Goal: Task Accomplishment & Management: Use online tool/utility

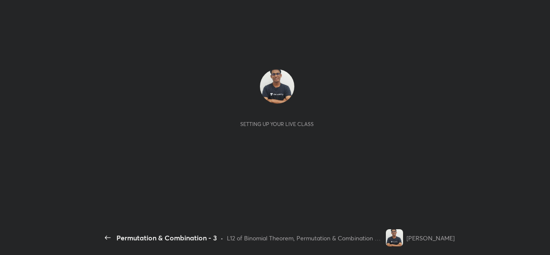
scroll to position [3, 0]
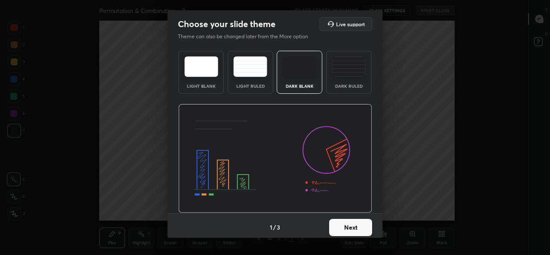
type textarea "x"
click at [353, 229] on button "Next" at bounding box center [350, 227] width 43 height 17
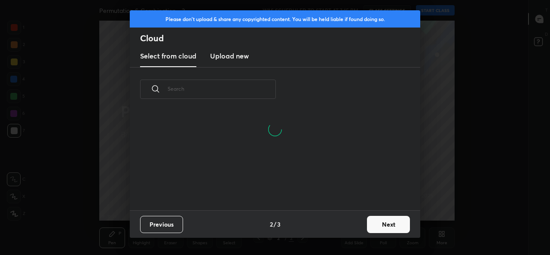
scroll to position [58, 276]
click at [250, 86] on input "text" at bounding box center [222, 88] width 108 height 37
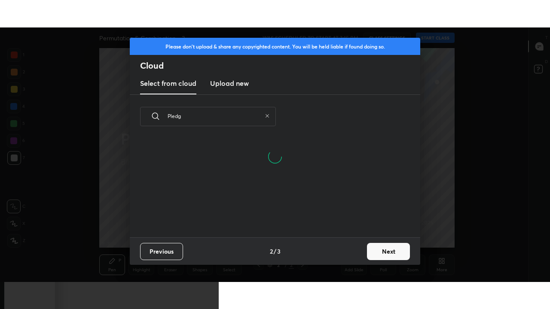
scroll to position [99, 276]
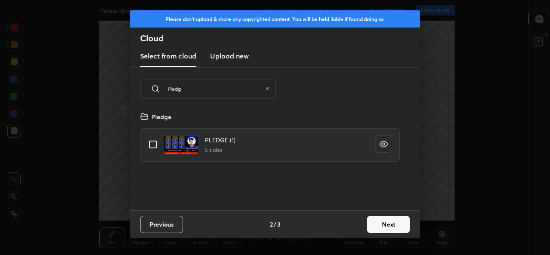
type input "Pledg"
click at [151, 147] on input "grid" at bounding box center [153, 144] width 18 height 18
checkbox input "true"
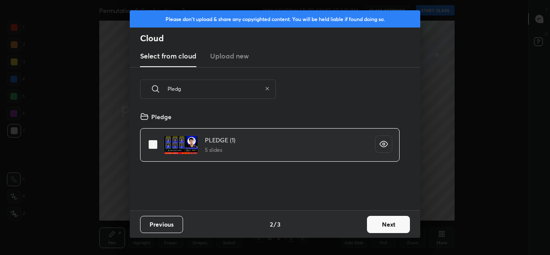
click at [386, 226] on button "Next" at bounding box center [388, 224] width 43 height 17
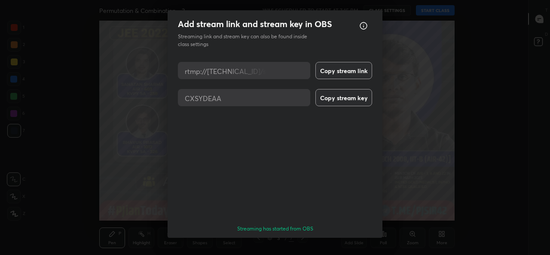
click at [359, 244] on button "Done" at bounding box center [350, 252] width 43 height 17
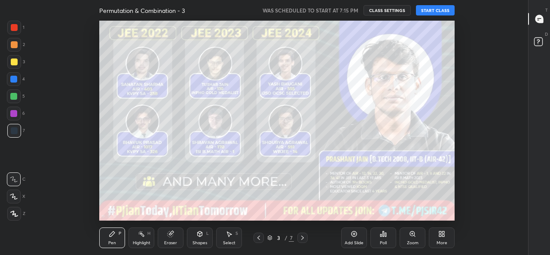
click at [438, 9] on button "START CLASS" at bounding box center [435, 10] width 39 height 10
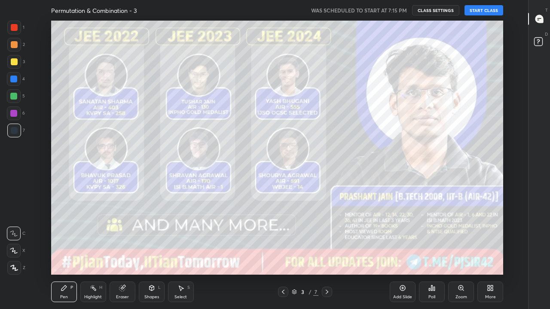
scroll to position [254, 499]
click at [482, 8] on button "START CLASS" at bounding box center [483, 10] width 39 height 10
click at [327, 254] on icon at bounding box center [327, 292] width 7 height 7
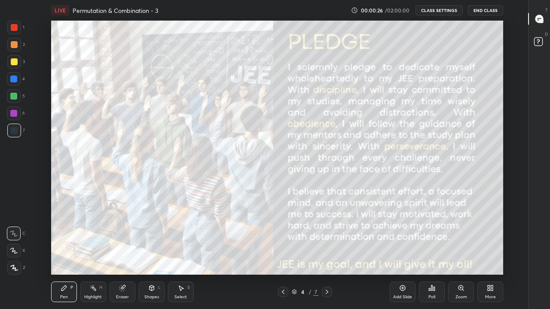
click at [327, 254] on icon at bounding box center [327, 292] width 3 height 4
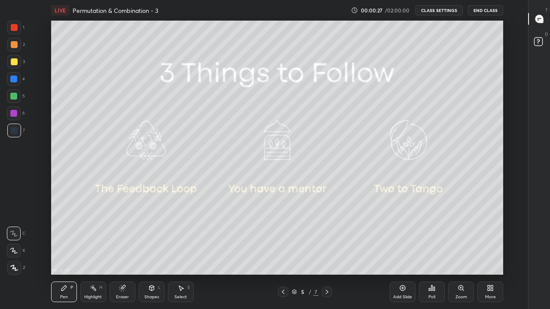
click at [283, 254] on icon at bounding box center [283, 292] width 7 height 7
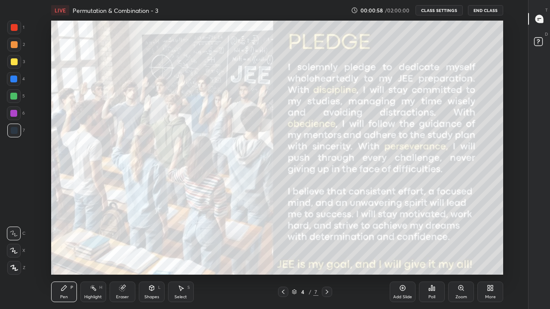
click at [327, 254] on icon at bounding box center [327, 292] width 7 height 7
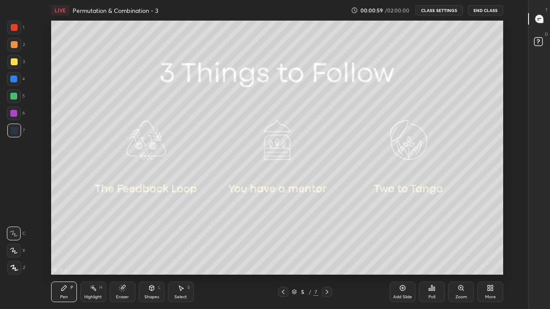
click at [327, 254] on icon at bounding box center [327, 292] width 7 height 7
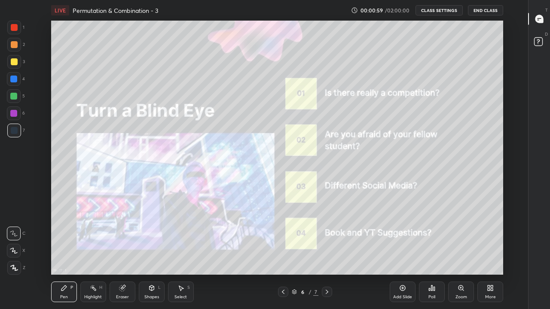
click at [326, 254] on icon at bounding box center [327, 292] width 7 height 7
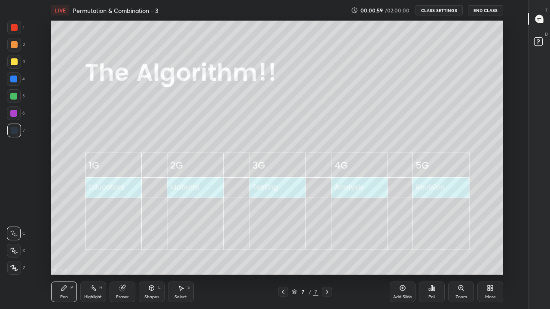
click at [328, 254] on icon at bounding box center [327, 292] width 7 height 7
click at [396, 254] on div "Add Slide" at bounding box center [403, 292] width 26 height 21
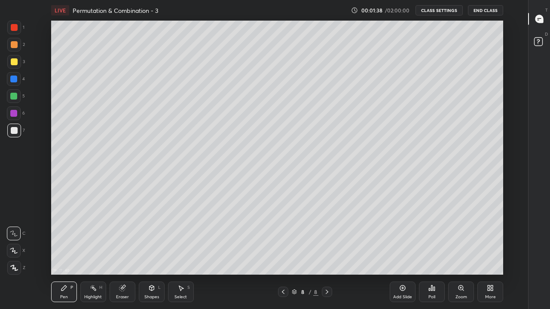
click at [15, 254] on div at bounding box center [14, 251] width 14 height 14
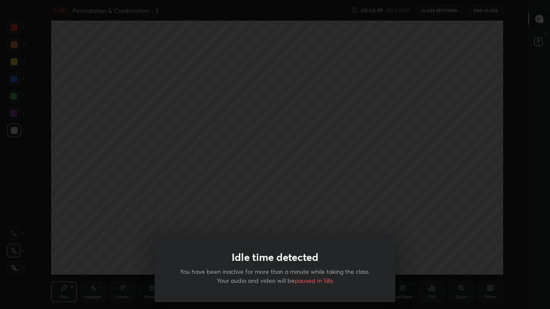
click at [357, 215] on div "Idle time detected You have been inactive for more than a minute while taking t…" at bounding box center [275, 154] width 550 height 309
click at [270, 214] on div "Idle time detected You have been inactive for more than a minute while taking t…" at bounding box center [275, 154] width 550 height 309
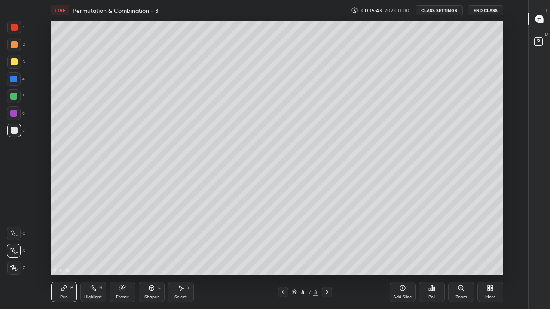
click at [125, 254] on icon at bounding box center [122, 288] width 7 height 7
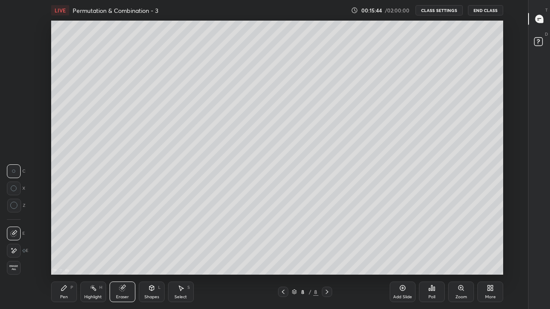
click at [16, 254] on span "Erase all" at bounding box center [13, 268] width 13 height 6
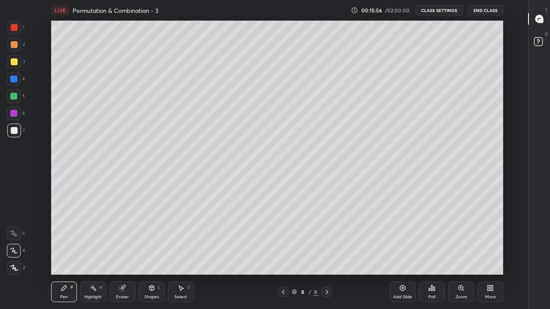
click at [15, 62] on div at bounding box center [14, 61] width 7 height 7
click at [12, 131] on div at bounding box center [14, 130] width 7 height 7
click at [13, 64] on div at bounding box center [14, 61] width 7 height 7
click at [13, 130] on div at bounding box center [14, 130] width 7 height 7
click at [127, 254] on div "Eraser" at bounding box center [123, 292] width 26 height 21
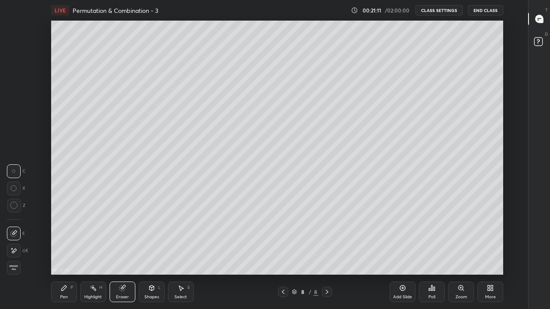
click at [66, 254] on div "Pen" at bounding box center [64, 297] width 8 height 4
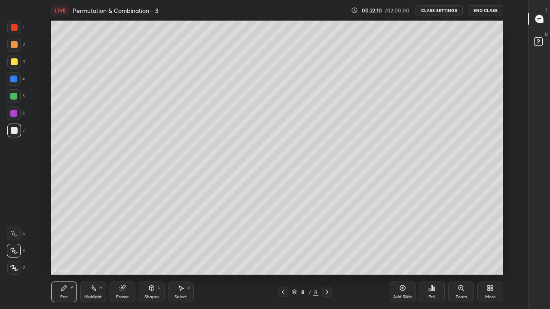
click at [12, 67] on div at bounding box center [14, 62] width 14 height 14
click at [403, 254] on div "Add Slide" at bounding box center [403, 292] width 26 height 21
click at [283, 254] on icon at bounding box center [283, 292] width 7 height 7
click at [327, 254] on icon at bounding box center [327, 292] width 7 height 7
click at [403, 254] on icon at bounding box center [402, 288] width 7 height 7
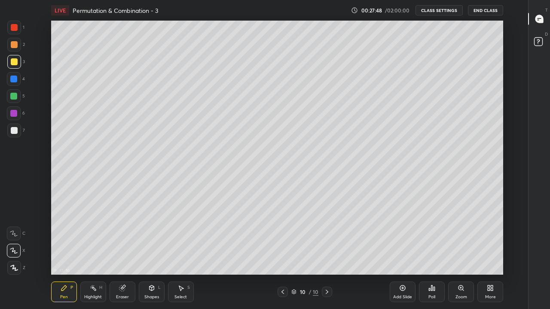
click at [15, 131] on div at bounding box center [14, 130] width 7 height 7
click at [121, 254] on div "Eraser" at bounding box center [122, 297] width 13 height 4
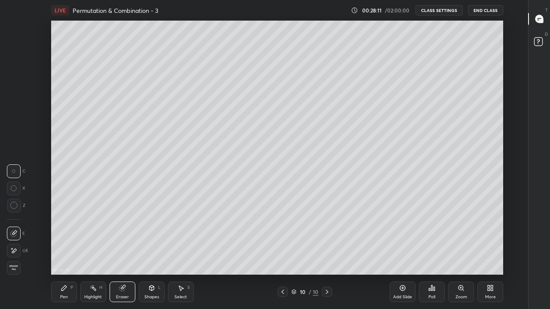
click at [67, 254] on div "Pen" at bounding box center [64, 297] width 8 height 4
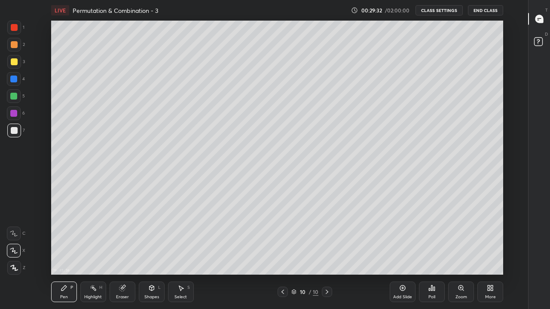
click at [11, 62] on div at bounding box center [14, 61] width 7 height 7
click at [15, 93] on div at bounding box center [13, 96] width 7 height 7
click at [16, 83] on div at bounding box center [14, 79] width 14 height 14
click at [13, 128] on div at bounding box center [14, 130] width 7 height 7
click at [15, 78] on div at bounding box center [13, 79] width 7 height 7
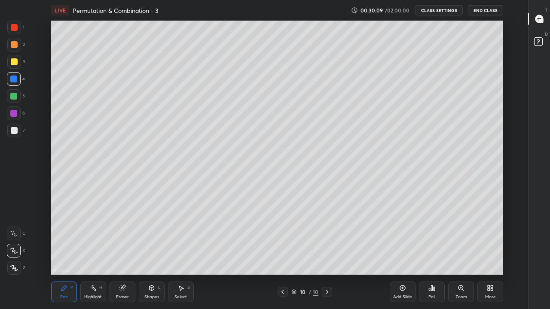
click at [14, 111] on div at bounding box center [13, 113] width 7 height 7
click at [12, 44] on div at bounding box center [14, 44] width 7 height 7
click at [8, 30] on div at bounding box center [14, 28] width 14 height 14
click at [16, 133] on div at bounding box center [14, 130] width 7 height 7
click at [177, 254] on div "Select S" at bounding box center [181, 292] width 26 height 21
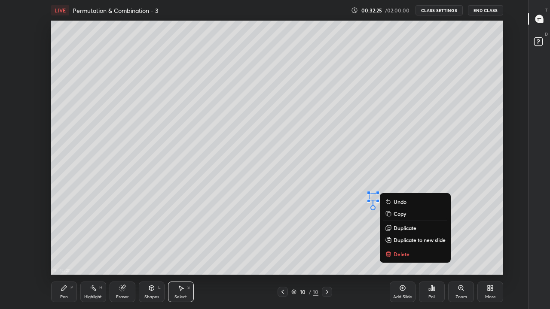
click at [410, 190] on div "0 ° Undo Copy Duplicate Duplicate to new slide Delete" at bounding box center [277, 148] width 452 height 254
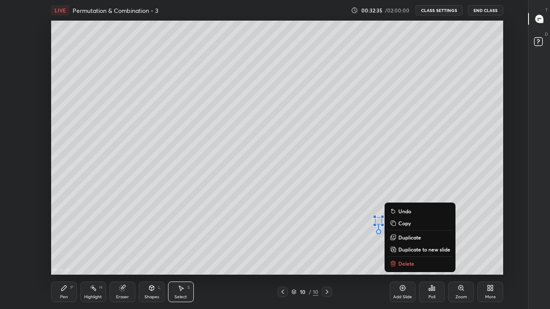
click at [69, 254] on div "Pen P" at bounding box center [64, 292] width 26 height 21
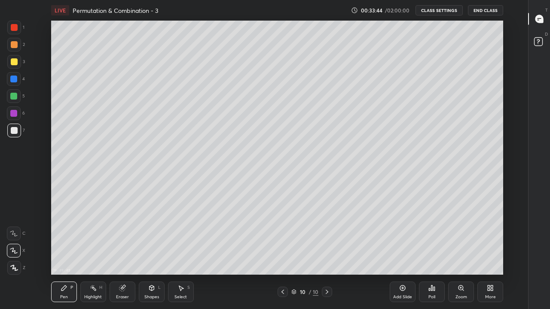
click at [119, 254] on div "Eraser" at bounding box center [122, 297] width 13 height 4
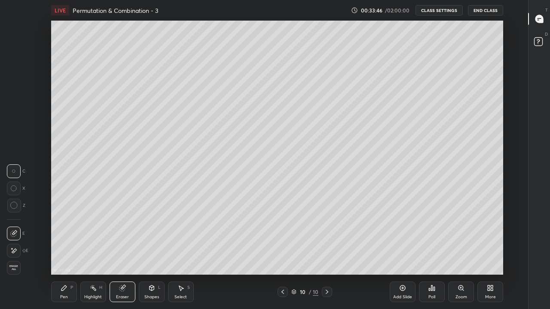
click at [62, 254] on icon at bounding box center [63, 288] width 5 height 5
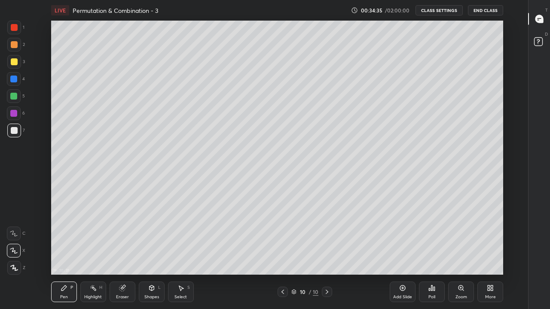
click at [18, 63] on div at bounding box center [14, 62] width 14 height 14
click at [119, 254] on div "Eraser" at bounding box center [122, 297] width 13 height 4
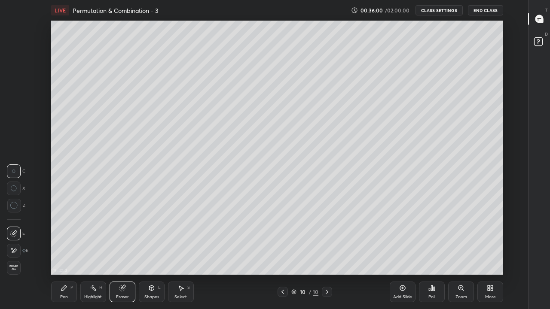
click at [62, 254] on div "Pen" at bounding box center [64, 297] width 8 height 4
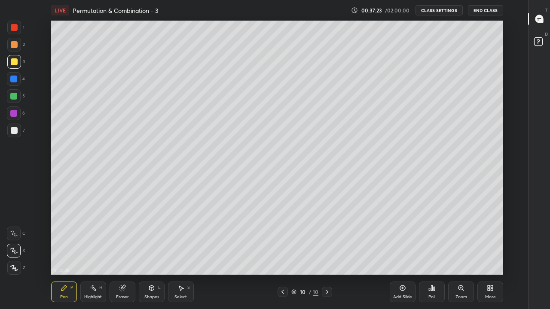
click at [402, 254] on icon at bounding box center [402, 288] width 7 height 7
click at [15, 133] on div at bounding box center [14, 130] width 7 height 7
click at [14, 61] on div at bounding box center [14, 61] width 7 height 7
click at [16, 131] on div at bounding box center [14, 130] width 7 height 7
click at [120, 254] on div "Eraser" at bounding box center [122, 297] width 13 height 4
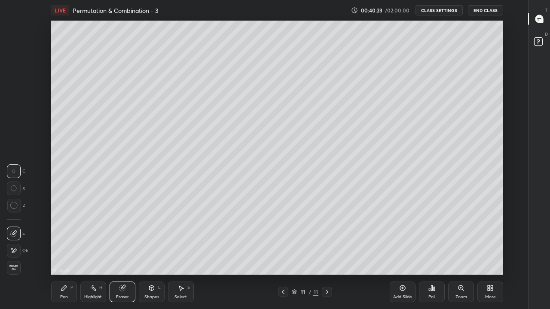
click at [60, 254] on div "Pen P" at bounding box center [64, 292] width 26 height 21
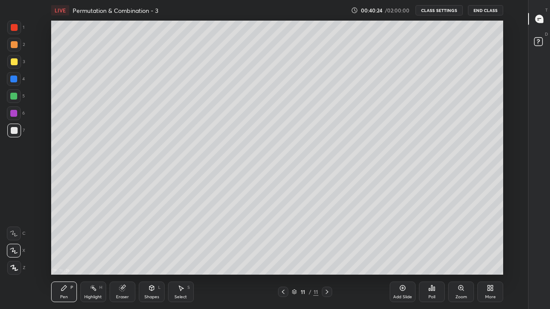
click at [14, 100] on div at bounding box center [14, 96] width 14 height 14
click at [279, 254] on div at bounding box center [283, 292] width 10 height 10
click at [328, 254] on icon at bounding box center [327, 292] width 7 height 7
type textarea "x"
click at [432, 12] on button "CLASS SETTINGS" at bounding box center [438, 10] width 47 height 10
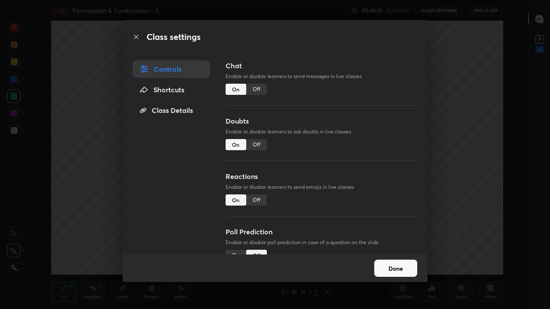
click at [256, 93] on div "Off" at bounding box center [256, 89] width 21 height 11
click at [403, 254] on button "Done" at bounding box center [395, 268] width 43 height 17
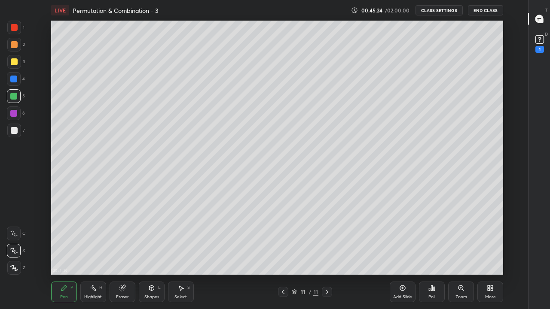
click at [12, 132] on div at bounding box center [14, 130] width 7 height 7
click at [429, 254] on div "Poll" at bounding box center [431, 297] width 7 height 4
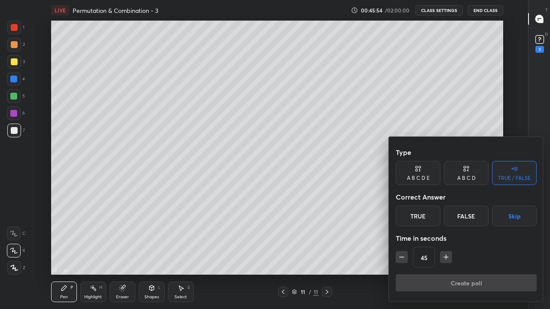
click at [462, 177] on div "A B C D" at bounding box center [466, 178] width 18 height 5
click at [492, 220] on div "D" at bounding box center [495, 216] width 25 height 21
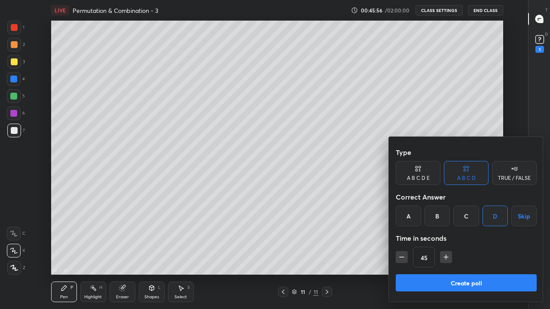
click at [450, 253] on button "button" at bounding box center [446, 257] width 12 height 12
click at [446, 254] on icon "button" at bounding box center [446, 257] width 9 height 9
click at [447, 253] on icon "button" at bounding box center [446, 257] width 9 height 9
click at [446, 254] on icon "button" at bounding box center [446, 257] width 9 height 9
click at [449, 254] on icon "button" at bounding box center [450, 257] width 9 height 9
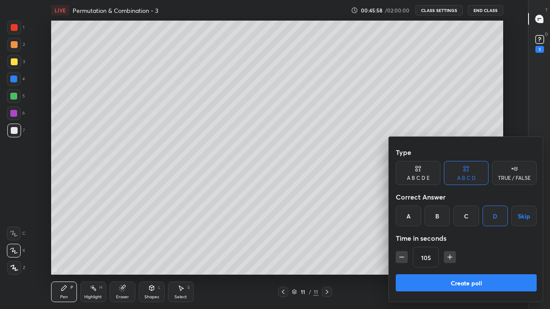
type input "120"
click at [458, 254] on button "Create poll" at bounding box center [466, 283] width 141 height 17
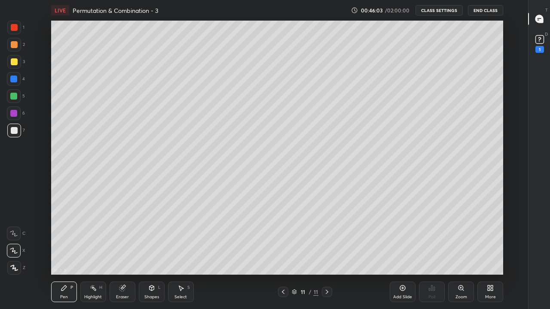
scroll to position [3, 0]
click at [17, 67] on div at bounding box center [14, 62] width 14 height 14
click at [406, 254] on div "Add Slide" at bounding box center [402, 297] width 19 height 4
click at [283, 254] on icon at bounding box center [283, 292] width 7 height 7
click at [174, 254] on div "Select" at bounding box center [180, 297] width 12 height 4
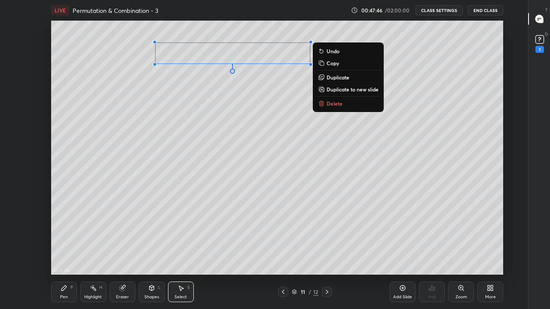
click at [339, 90] on p "Duplicate to new slide" at bounding box center [353, 89] width 52 height 7
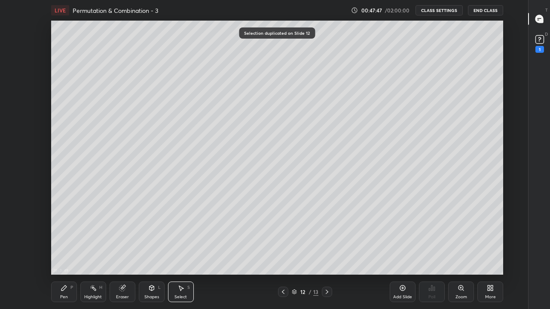
click at [65, 254] on div "Pen P" at bounding box center [64, 292] width 26 height 21
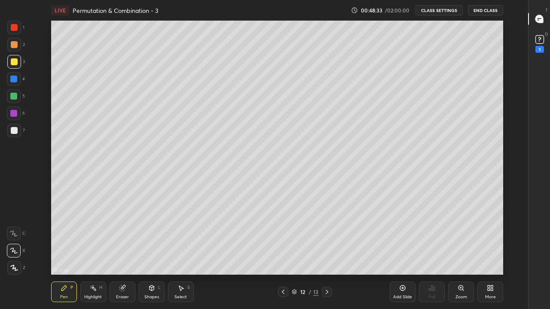
click at [428, 10] on button "CLASS SETTINGS" at bounding box center [438, 10] width 47 height 10
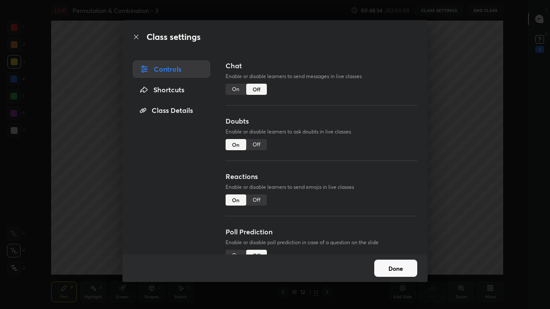
click at [235, 91] on div "On" at bounding box center [236, 89] width 21 height 11
click at [393, 254] on button "Done" at bounding box center [395, 268] width 43 height 17
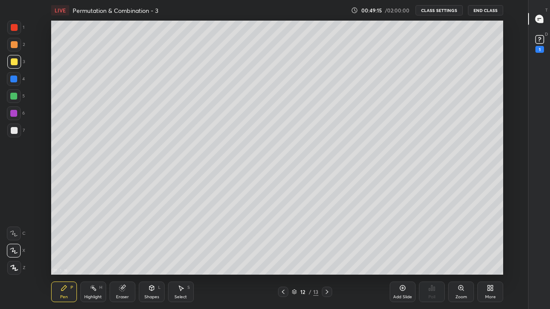
click at [283, 254] on icon at bounding box center [283, 292] width 7 height 7
click at [326, 254] on icon at bounding box center [327, 292] width 7 height 7
click at [13, 131] on div at bounding box center [14, 130] width 7 height 7
click at [283, 254] on icon at bounding box center [283, 292] width 7 height 7
click at [327, 254] on icon at bounding box center [327, 292] width 7 height 7
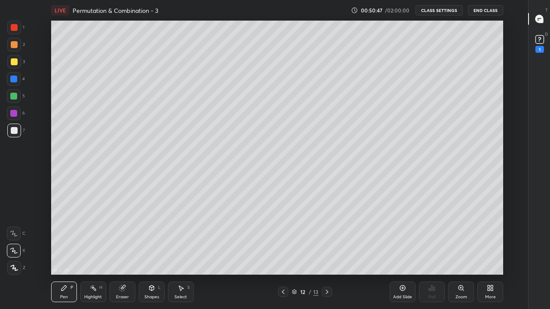
click at [283, 254] on icon at bounding box center [283, 292] width 7 height 7
click at [327, 254] on icon at bounding box center [327, 292] width 7 height 7
click at [283, 254] on icon at bounding box center [283, 292] width 7 height 7
click at [328, 254] on icon at bounding box center [327, 292] width 7 height 7
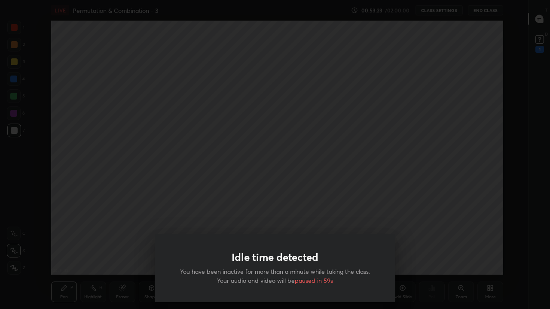
click at [168, 231] on div "Idle time detected You have been inactive for more than a minute while taking t…" at bounding box center [275, 154] width 550 height 309
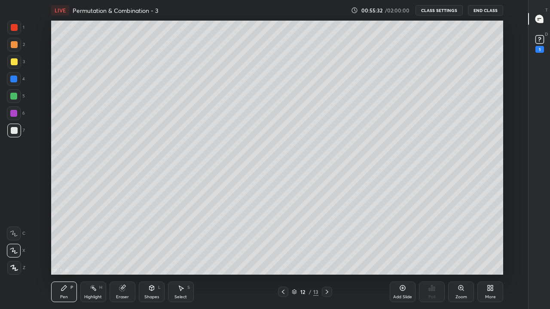
click at [187, 254] on div "S" at bounding box center [188, 288] width 3 height 4
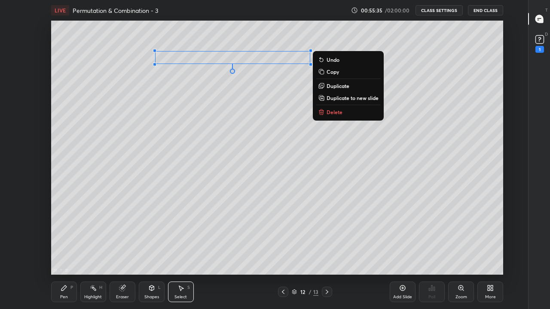
click at [347, 96] on p "Duplicate to new slide" at bounding box center [353, 98] width 52 height 7
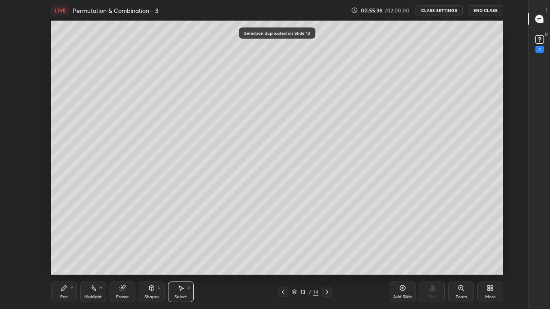
click at [66, 254] on div "Pen" at bounding box center [64, 297] width 8 height 4
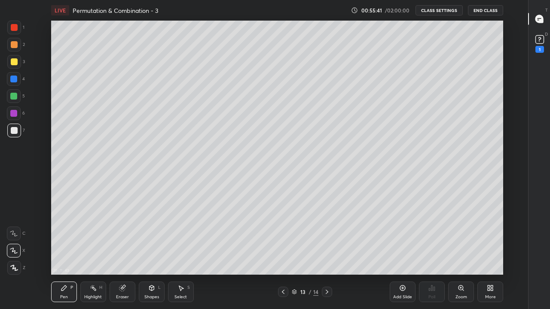
click at [14, 99] on div at bounding box center [13, 96] width 7 height 7
click at [14, 134] on div at bounding box center [14, 130] width 7 height 7
click at [327, 254] on icon at bounding box center [327, 292] width 7 height 7
click at [18, 67] on div at bounding box center [14, 62] width 14 height 14
click at [283, 254] on icon at bounding box center [283, 292] width 3 height 4
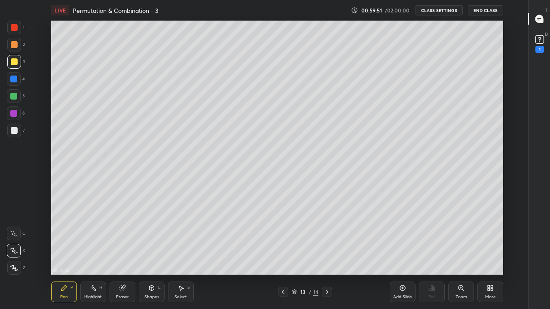
click at [326, 254] on icon at bounding box center [327, 292] width 7 height 7
click at [14, 133] on div at bounding box center [14, 130] width 7 height 7
click at [284, 254] on icon at bounding box center [283, 292] width 7 height 7
click at [283, 254] on icon at bounding box center [283, 292] width 7 height 7
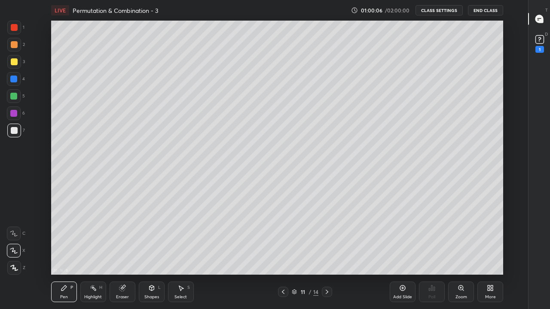
click at [327, 254] on icon at bounding box center [327, 292] width 7 height 7
click at [327, 254] on icon at bounding box center [327, 292] width 3 height 4
click at [13, 61] on div at bounding box center [14, 61] width 7 height 7
click at [15, 133] on div at bounding box center [14, 130] width 7 height 7
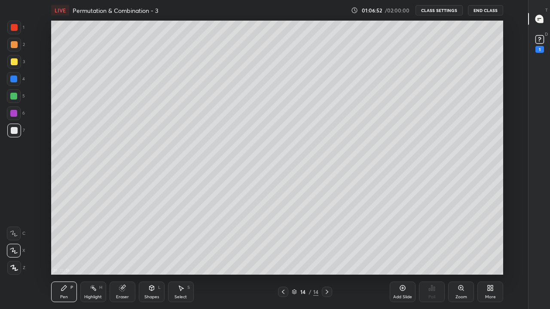
type textarea "x"
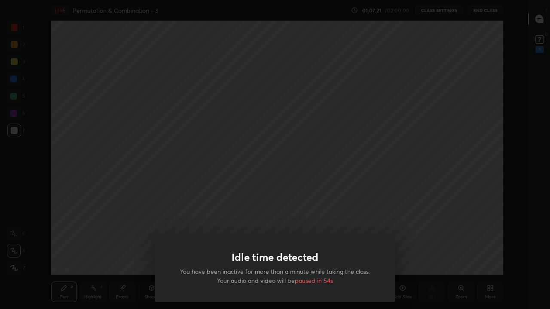
click at [408, 254] on div "Idle time detected You have been inactive for more than a minute while taking t…" at bounding box center [275, 154] width 550 height 309
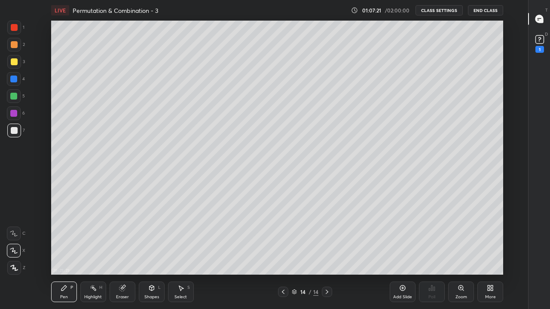
click at [405, 254] on icon at bounding box center [403, 289] width 6 height 6
click at [16, 65] on div at bounding box center [14, 61] width 7 height 7
click at [14, 134] on div at bounding box center [14, 131] width 14 height 14
click at [125, 254] on div "Eraser" at bounding box center [122, 297] width 13 height 4
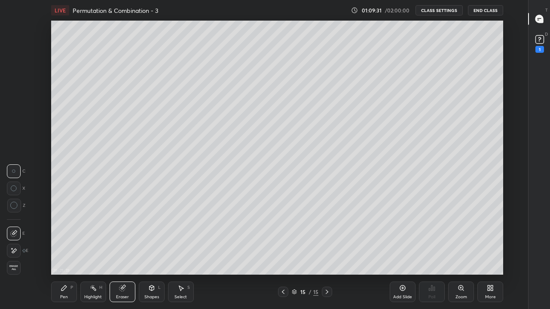
click at [70, 254] on div "Pen P" at bounding box center [64, 292] width 26 height 21
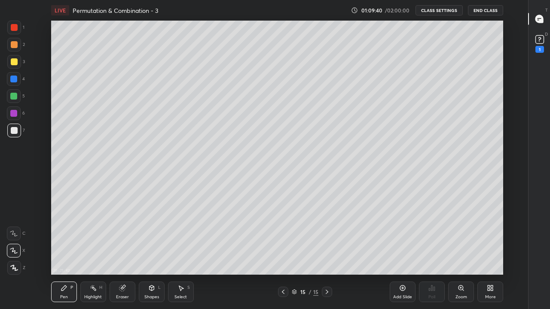
click at [120, 254] on div "Eraser" at bounding box center [123, 292] width 26 height 21
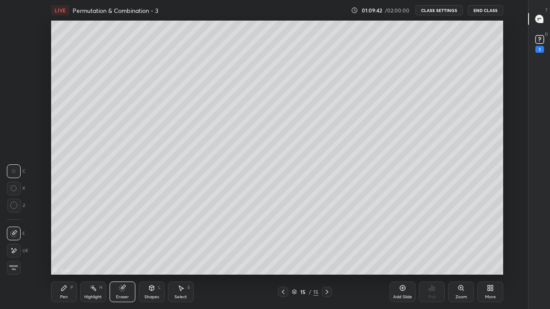
click at [64, 254] on div "Pen" at bounding box center [64, 297] width 8 height 4
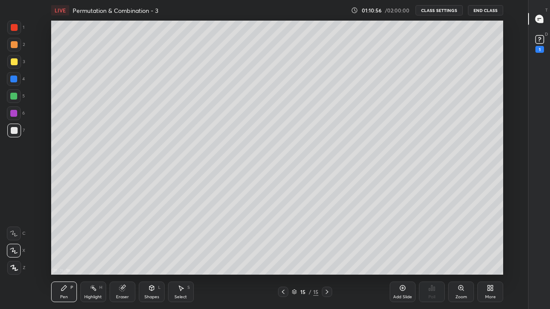
click at [437, 10] on button "CLASS SETTINGS" at bounding box center [438, 10] width 47 height 10
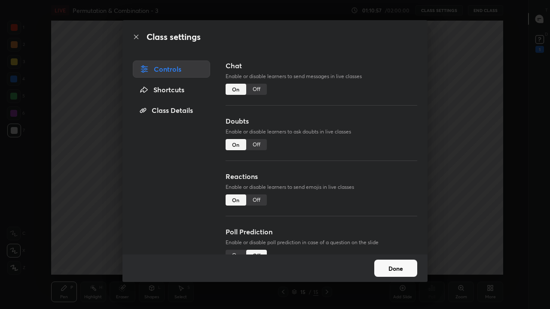
click at [263, 87] on div "Off" at bounding box center [256, 89] width 21 height 11
click at [391, 254] on button "Done" at bounding box center [395, 268] width 43 height 17
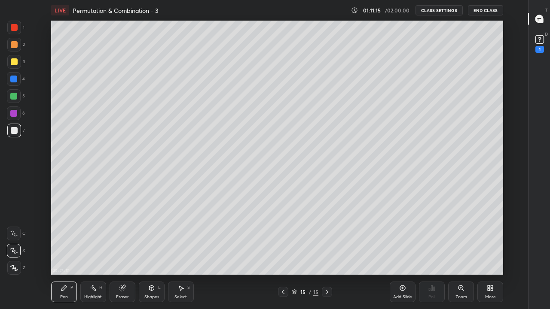
click at [489, 254] on div "More" at bounding box center [490, 292] width 26 height 21
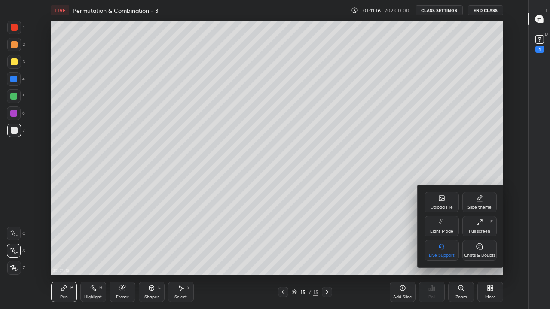
click at [473, 254] on div "Chats & Doubts" at bounding box center [479, 255] width 31 height 4
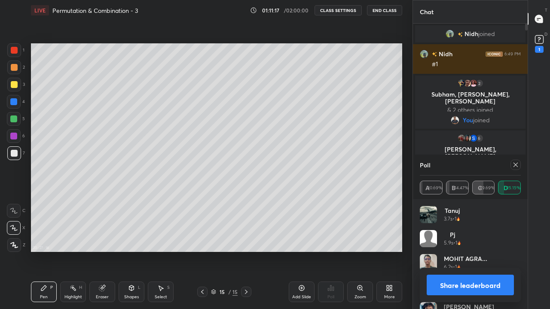
scroll to position [0, 0]
click at [516, 165] on icon at bounding box center [515, 165] width 4 height 4
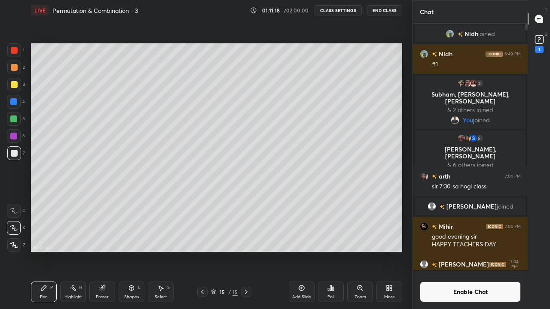
scroll to position [3, 3]
click at [391, 254] on div "More" at bounding box center [389, 292] width 26 height 21
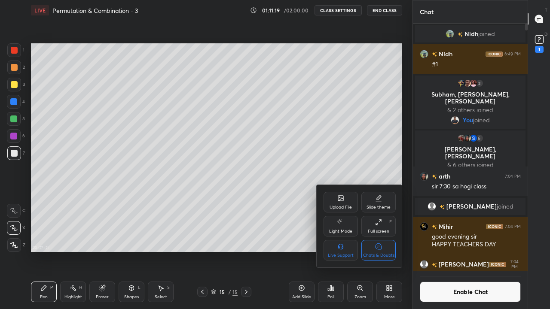
click at [379, 250] on icon at bounding box center [378, 246] width 7 height 9
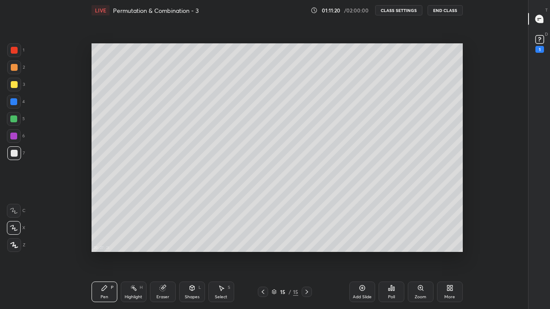
scroll to position [254, 431]
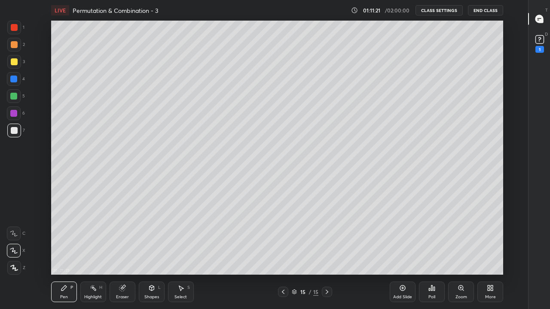
click at [428, 254] on div "Poll" at bounding box center [432, 292] width 26 height 21
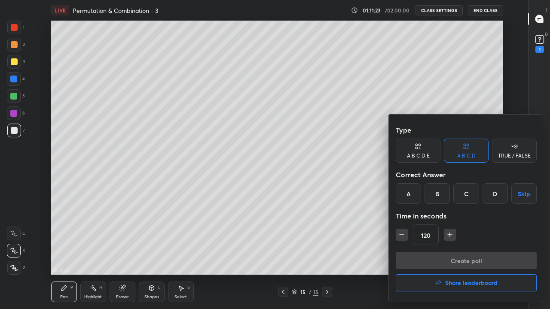
click at [440, 197] on div "B" at bounding box center [436, 193] width 25 height 21
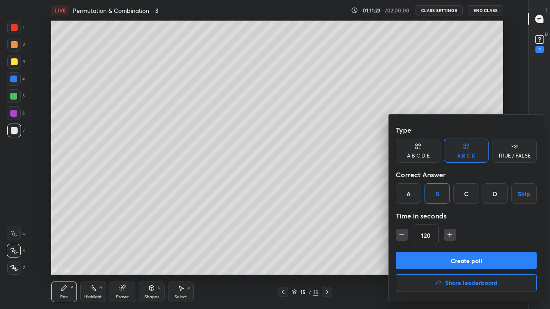
click at [406, 234] on icon "button" at bounding box center [401, 235] width 9 height 9
click at [406, 235] on button "button" at bounding box center [402, 235] width 12 height 12
type input "75"
click at [431, 254] on button "Create poll" at bounding box center [466, 260] width 141 height 17
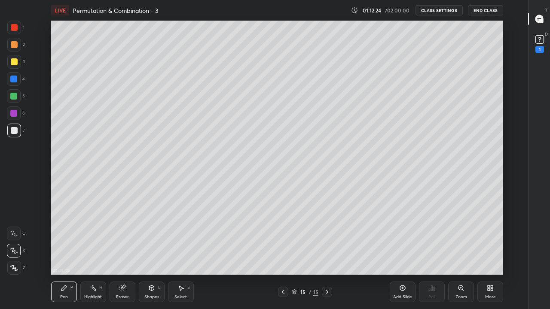
click at [12, 97] on div at bounding box center [13, 96] width 7 height 7
click at [485, 254] on div "More" at bounding box center [490, 292] width 26 height 21
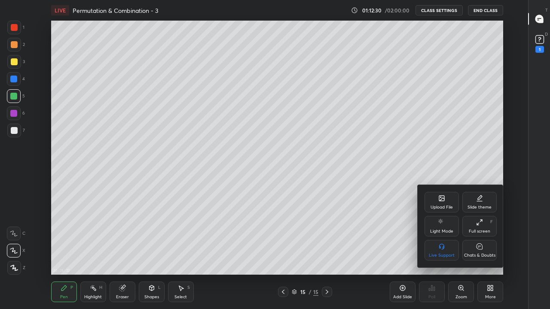
click at [468, 252] on div "Chats & Doubts" at bounding box center [479, 250] width 34 height 21
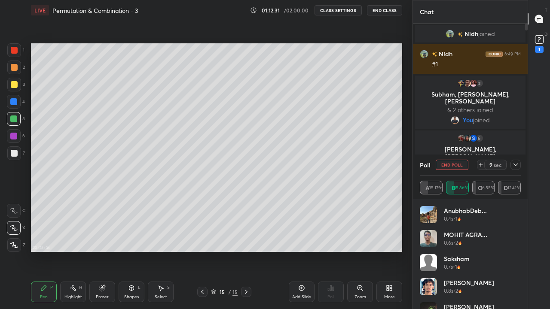
scroll to position [254, 378]
click at [452, 163] on button "End Poll" at bounding box center [452, 165] width 33 height 10
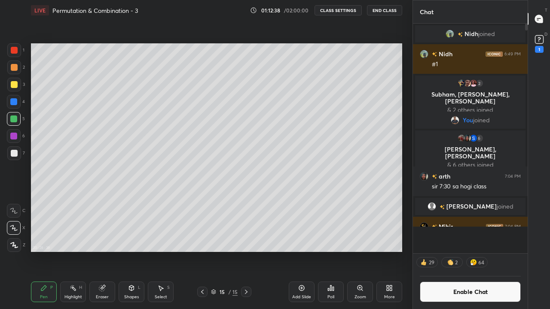
scroll to position [3, 3]
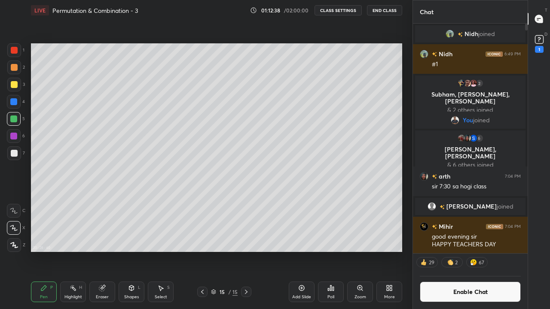
click at [349, 11] on button "CLASS SETTINGS" at bounding box center [338, 10] width 47 height 10
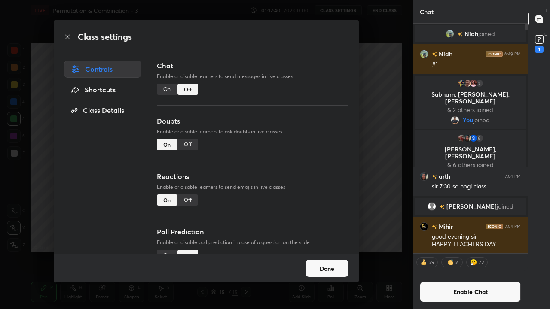
click at [168, 93] on div "On" at bounding box center [167, 89] width 21 height 11
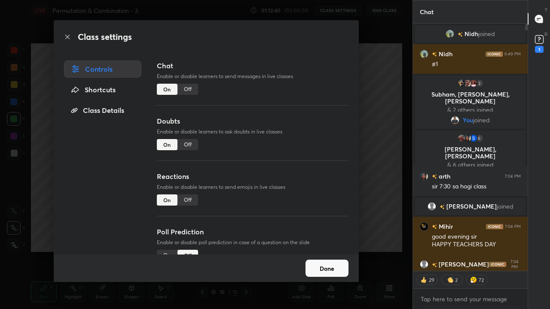
click at [326, 254] on button "Done" at bounding box center [326, 268] width 43 height 17
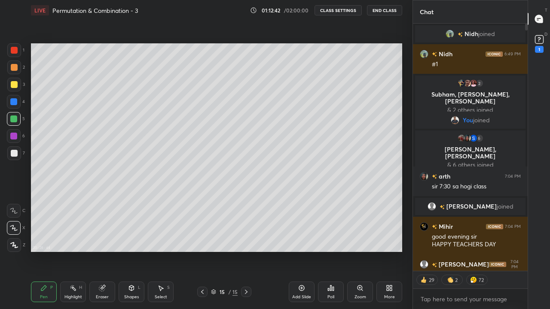
click at [383, 254] on div "More" at bounding box center [389, 292] width 26 height 21
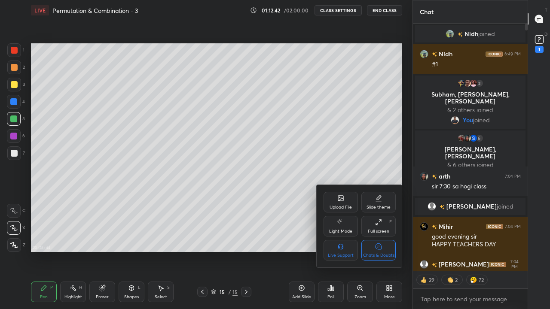
click at [382, 247] on icon at bounding box center [378, 246] width 7 height 9
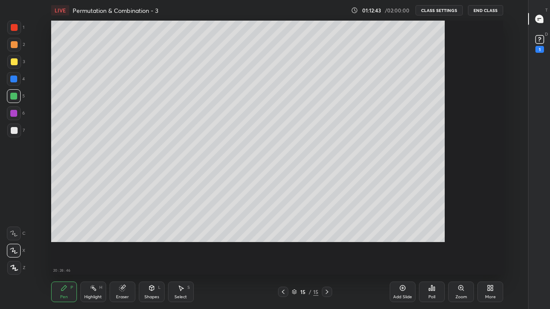
scroll to position [3, 0]
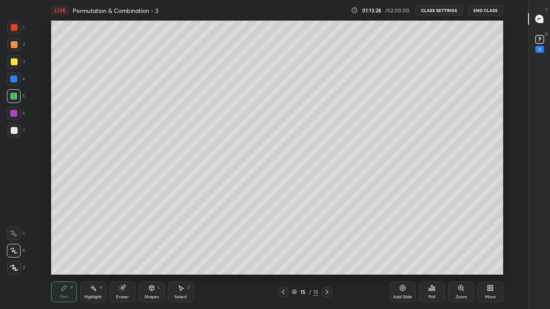
click at [284, 254] on icon at bounding box center [283, 292] width 3 height 4
click at [283, 254] on icon at bounding box center [283, 292] width 3 height 4
click at [327, 254] on div at bounding box center [327, 292] width 10 height 10
click at [284, 254] on icon at bounding box center [283, 292] width 7 height 7
click at [283, 254] on icon at bounding box center [283, 292] width 7 height 7
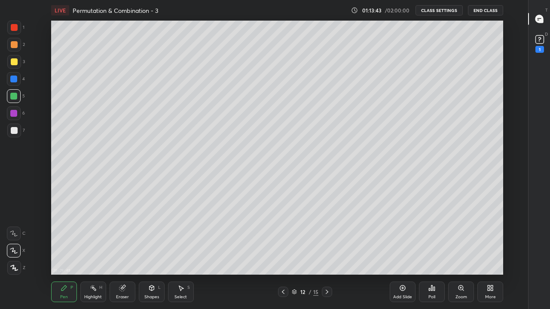
click at [328, 254] on icon at bounding box center [327, 292] width 7 height 7
click at [327, 254] on icon at bounding box center [327, 292] width 7 height 7
type textarea "x"
click at [434, 8] on button "CLASS SETTINGS" at bounding box center [438, 10] width 47 height 10
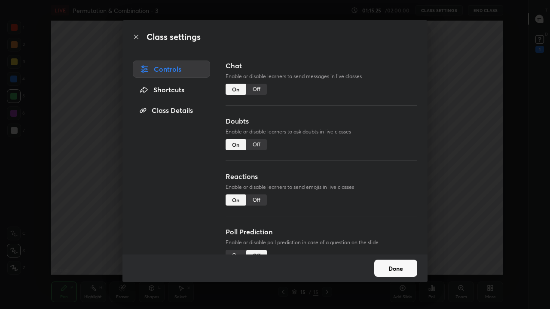
click at [251, 89] on div "Off" at bounding box center [256, 89] width 21 height 11
click at [392, 254] on button "Done" at bounding box center [395, 268] width 43 height 17
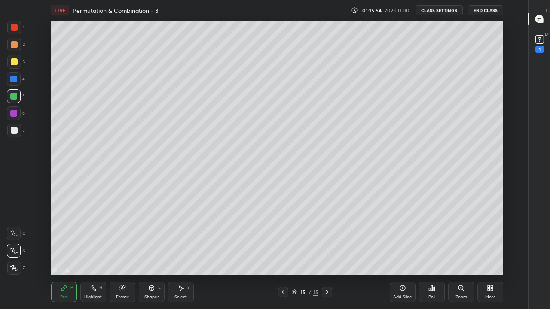
click at [433, 254] on icon at bounding box center [431, 288] width 7 height 7
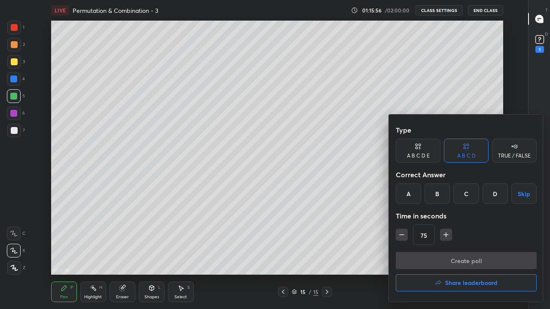
click at [440, 198] on div "B" at bounding box center [436, 193] width 25 height 21
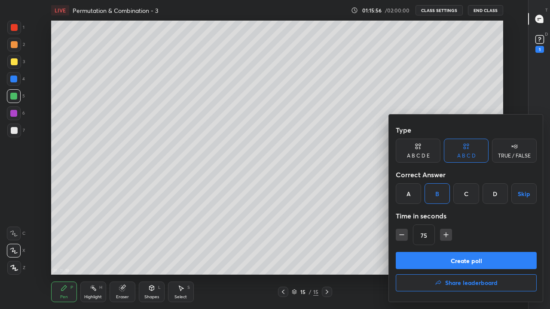
click at [443, 236] on icon "button" at bounding box center [446, 235] width 9 height 9
type input "90"
click at [439, 254] on button "Create poll" at bounding box center [466, 260] width 141 height 17
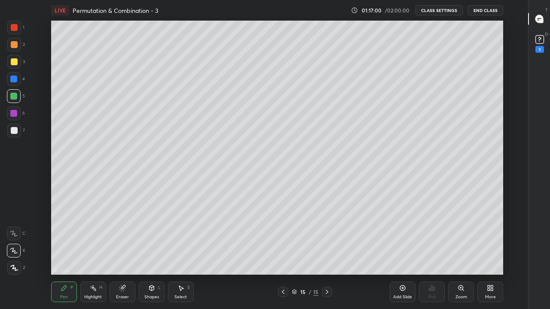
click at [17, 131] on div at bounding box center [14, 130] width 7 height 7
click at [441, 13] on button "CLASS SETTINGS" at bounding box center [438, 10] width 47 height 10
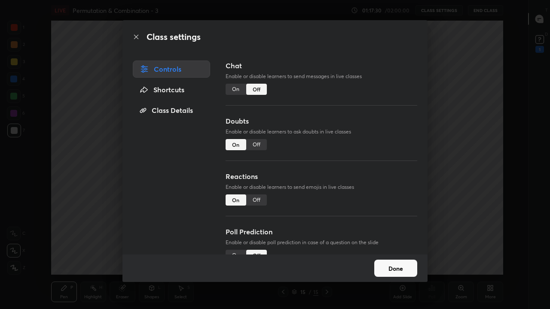
click at [235, 87] on div "On" at bounding box center [236, 89] width 21 height 11
click at [394, 254] on button "Done" at bounding box center [395, 268] width 43 height 17
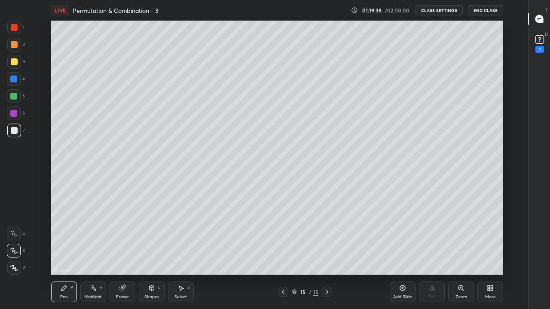
type textarea "x"
click at [406, 254] on div "Add Slide" at bounding box center [403, 292] width 26 height 21
click at [15, 63] on div at bounding box center [14, 61] width 7 height 7
click at [440, 9] on button "CLASS SETTINGS" at bounding box center [438, 10] width 47 height 10
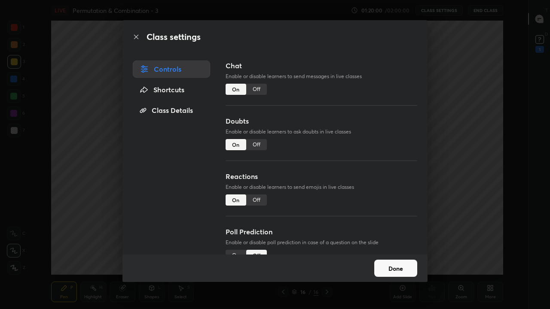
click at [256, 89] on div "Off" at bounding box center [256, 89] width 21 height 11
click at [108, 160] on div "Class settings Controls Shortcuts Class Details Chat Enable or disable learners…" at bounding box center [275, 154] width 550 height 309
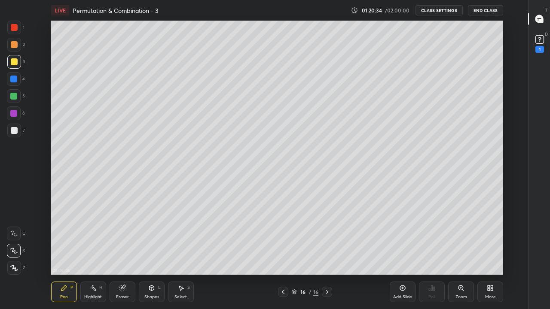
click at [14, 133] on div at bounding box center [14, 130] width 7 height 7
click at [489, 254] on icon at bounding box center [489, 290] width 2 height 2
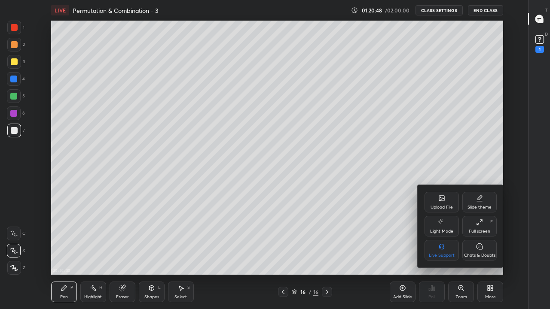
click at [481, 253] on div "Chats & Doubts" at bounding box center [479, 255] width 31 height 4
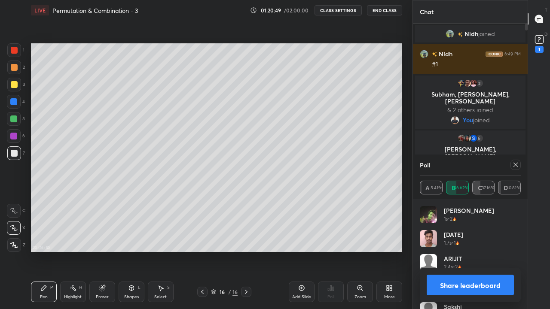
scroll to position [254, 378]
click at [515, 163] on icon at bounding box center [515, 165] width 7 height 7
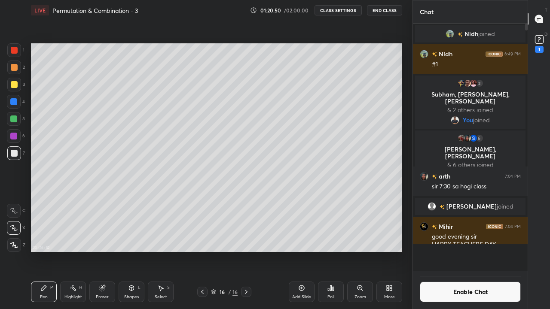
scroll to position [3, 3]
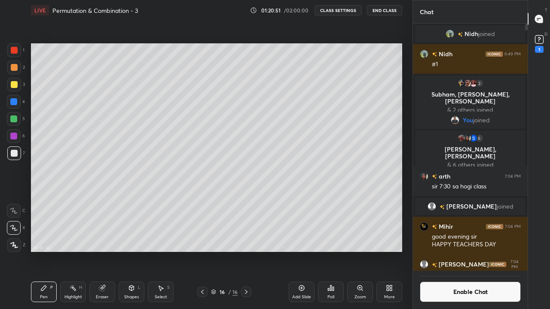
click at [388, 254] on div "More" at bounding box center [389, 297] width 11 height 4
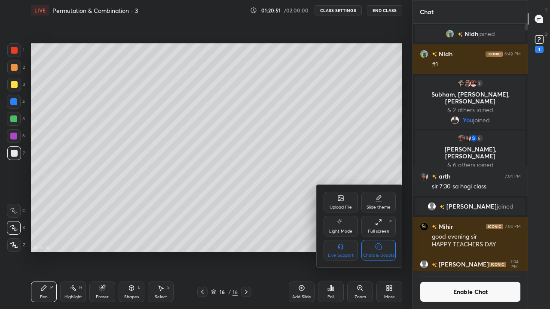
click at [382, 250] on icon at bounding box center [378, 246] width 7 height 9
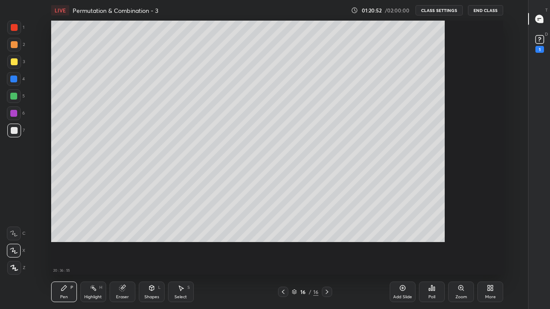
scroll to position [0, 0]
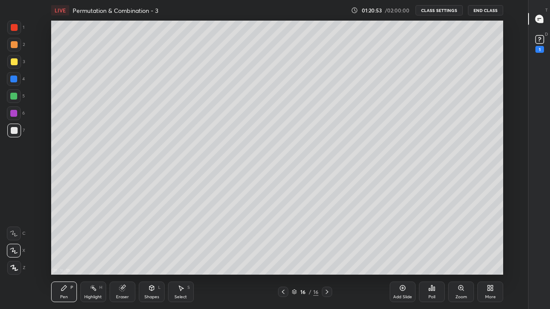
click at [431, 254] on div "Poll" at bounding box center [432, 292] width 26 height 21
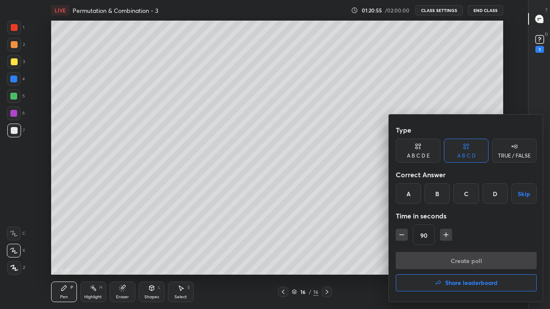
click at [449, 235] on icon "button" at bounding box center [446, 235] width 9 height 9
click at [448, 235] on icon "button" at bounding box center [446, 235] width 4 height 0
click at [449, 235] on icon "button" at bounding box center [450, 235] width 4 height 0
click at [450, 237] on icon "button" at bounding box center [450, 235] width 0 height 4
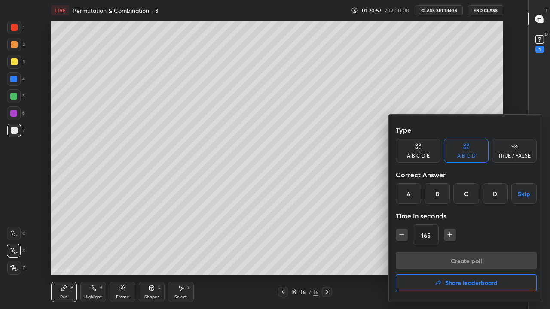
click at [448, 237] on icon "button" at bounding box center [450, 235] width 9 height 9
type input "180"
click at [464, 199] on div "C" at bounding box center [465, 193] width 25 height 21
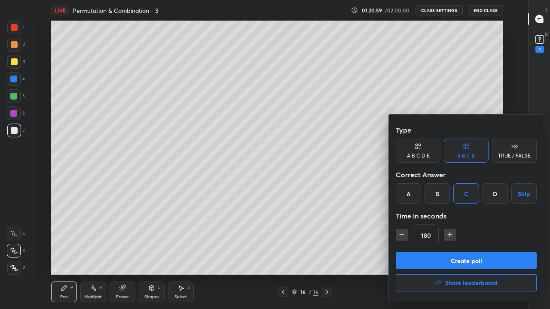
click at [457, 254] on button "Create poll" at bounding box center [466, 260] width 141 height 17
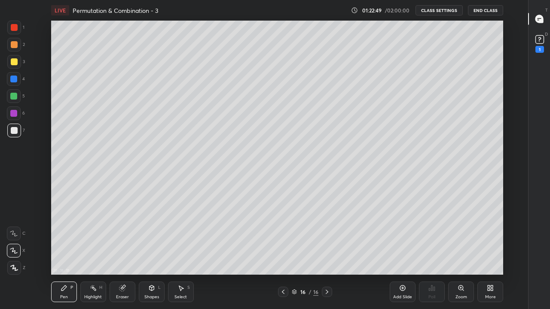
click at [14, 98] on div at bounding box center [13, 96] width 7 height 7
click at [430, 15] on button "CLASS SETTINGS" at bounding box center [438, 10] width 47 height 10
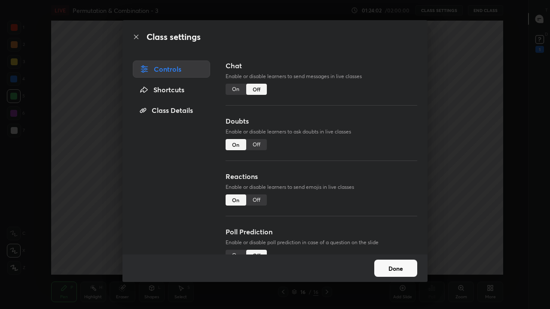
click at [234, 89] on div "On" at bounding box center [236, 89] width 21 height 11
click at [380, 254] on button "Done" at bounding box center [395, 268] width 43 height 17
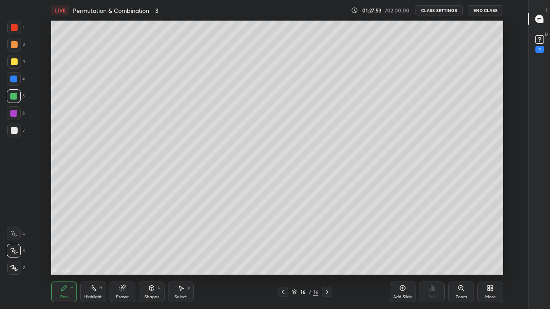
click at [397, 254] on div "Add Slide" at bounding box center [403, 292] width 26 height 21
click at [487, 254] on icon at bounding box center [490, 288] width 7 height 7
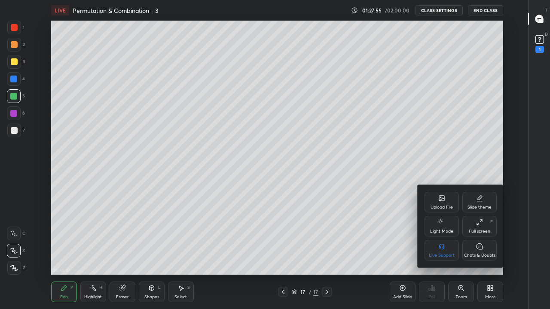
click at [476, 250] on icon at bounding box center [479, 246] width 7 height 9
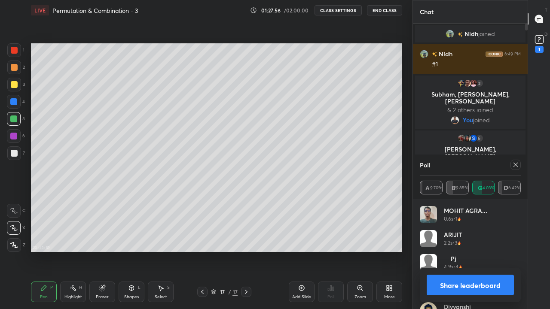
scroll to position [254, 378]
click at [515, 168] on div at bounding box center [515, 165] width 10 height 10
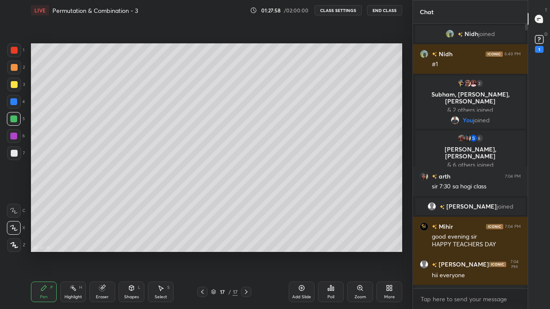
scroll to position [3, 3]
click at [389, 254] on div "More" at bounding box center [389, 297] width 11 height 4
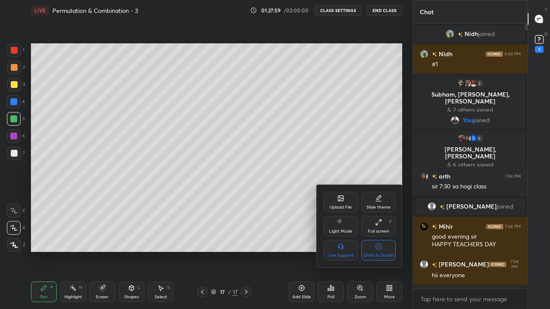
click at [390, 254] on div "Chats & Doubts" at bounding box center [378, 255] width 31 height 4
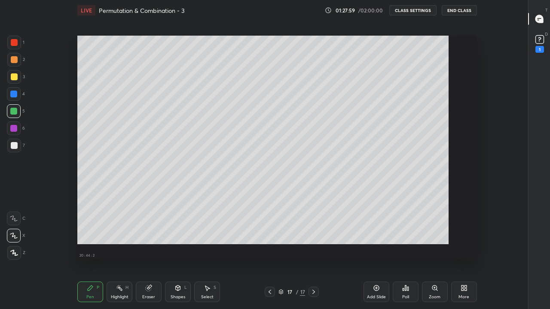
scroll to position [42711, 42476]
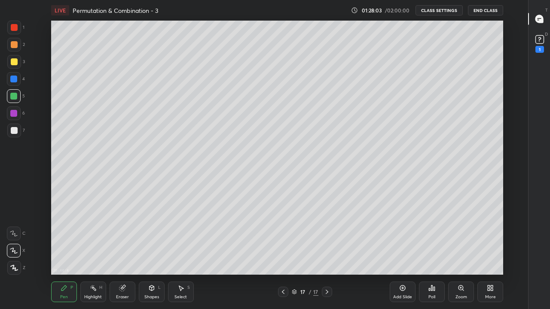
click at [15, 133] on div at bounding box center [14, 130] width 7 height 7
click at [288, 254] on div at bounding box center [283, 292] width 10 height 10
click at [327, 254] on icon at bounding box center [327, 292] width 7 height 7
type textarea "x"
click at [284, 254] on icon at bounding box center [283, 292] width 7 height 7
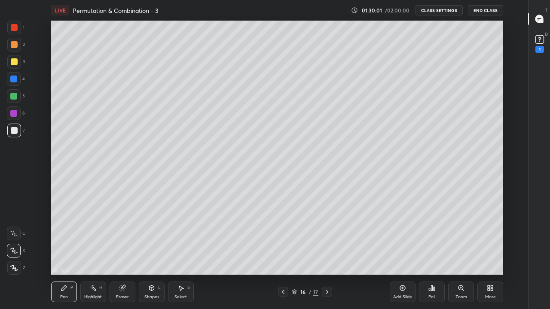
click at [283, 254] on icon at bounding box center [283, 292] width 7 height 7
click at [327, 254] on icon at bounding box center [327, 292] width 7 height 7
click at [437, 9] on button "CLASS SETTINGS" at bounding box center [438, 10] width 47 height 10
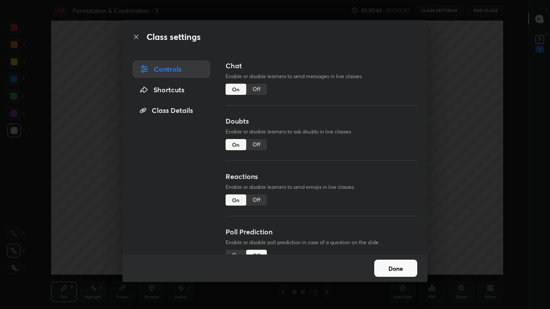
click at [258, 89] on div "Off" at bounding box center [256, 89] width 21 height 11
click at [389, 254] on button "Done" at bounding box center [395, 268] width 43 height 17
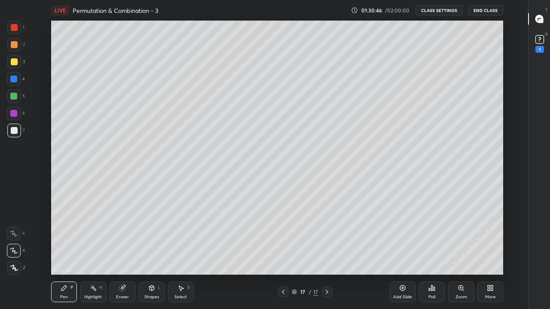
click at [15, 65] on div at bounding box center [14, 62] width 14 height 14
click at [432, 254] on div "Poll" at bounding box center [432, 292] width 26 height 21
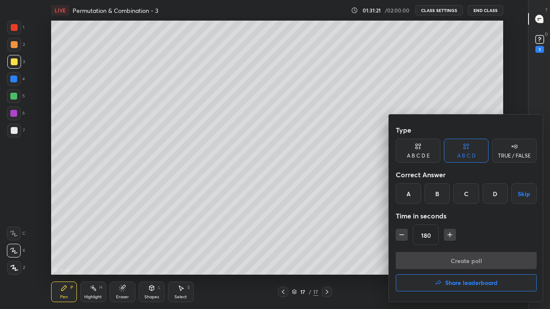
click at [405, 232] on icon "button" at bounding box center [401, 235] width 9 height 9
click at [404, 237] on icon "button" at bounding box center [401, 235] width 9 height 9
type input "150"
click at [416, 202] on div "A" at bounding box center [408, 193] width 25 height 21
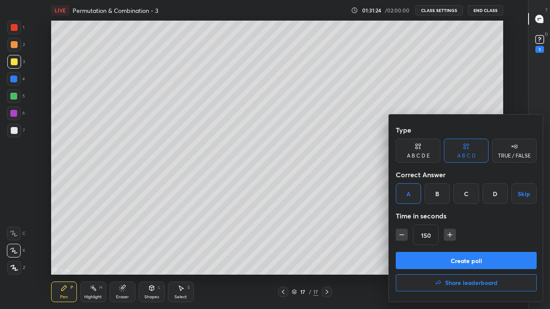
click at [435, 254] on button "Create poll" at bounding box center [466, 260] width 141 height 17
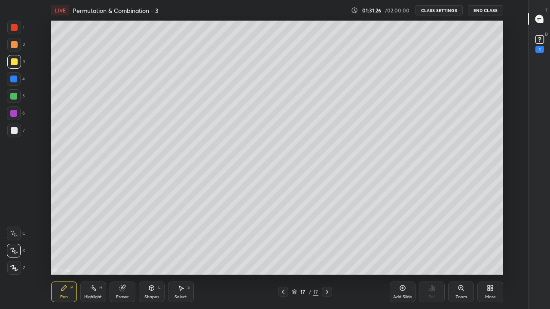
scroll to position [3, 0]
click at [12, 131] on div at bounding box center [14, 130] width 7 height 7
click at [0, 23] on div "1 2 3 4 5 6 7 C X Z C X Z E E Erase all H H" at bounding box center [13, 148] width 27 height 254
click at [443, 9] on button "CLASS SETTINGS" at bounding box center [438, 10] width 47 height 10
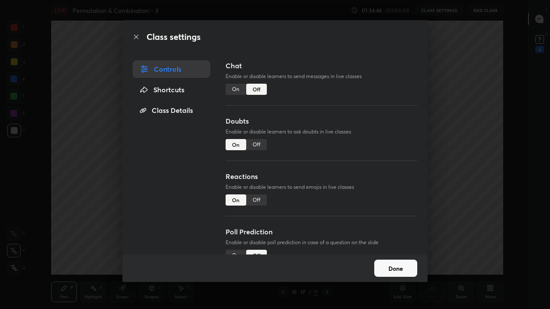
click at [236, 90] on div "On" at bounding box center [236, 89] width 21 height 11
click at [386, 254] on button "Done" at bounding box center [395, 268] width 43 height 17
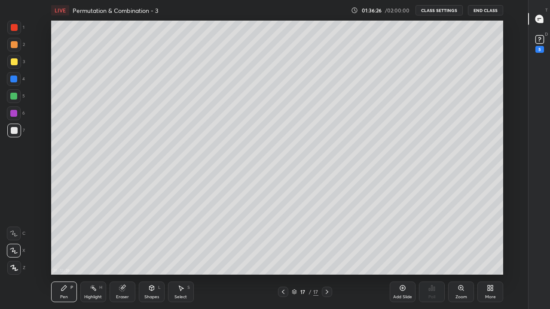
click at [403, 254] on div "Add Slide" at bounding box center [403, 292] width 26 height 21
click at [283, 254] on icon at bounding box center [283, 292] width 7 height 7
click at [327, 254] on icon at bounding box center [327, 292] width 7 height 7
click at [15, 63] on div at bounding box center [14, 61] width 7 height 7
click at [283, 254] on icon at bounding box center [283, 292] width 7 height 7
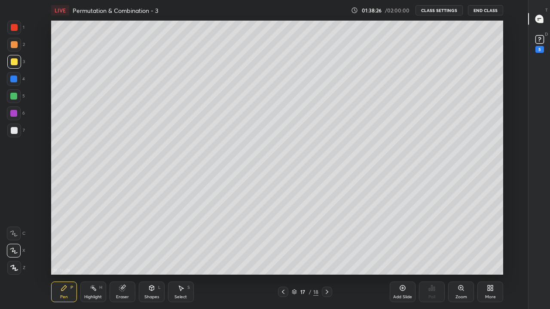
click at [327, 254] on icon at bounding box center [327, 292] width 7 height 7
click at [14, 128] on div at bounding box center [14, 130] width 7 height 7
click at [283, 254] on icon at bounding box center [283, 292] width 7 height 7
click at [327, 254] on icon at bounding box center [327, 292] width 7 height 7
click at [119, 254] on div "Eraser" at bounding box center [123, 292] width 26 height 21
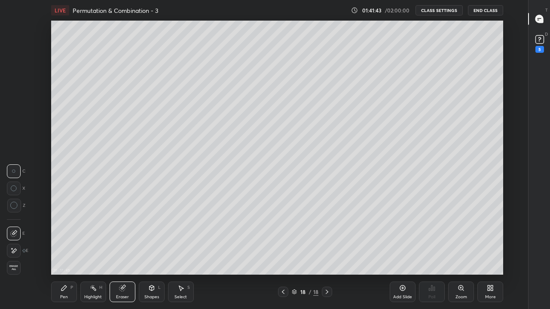
click at [66, 254] on div "Pen P" at bounding box center [64, 292] width 26 height 21
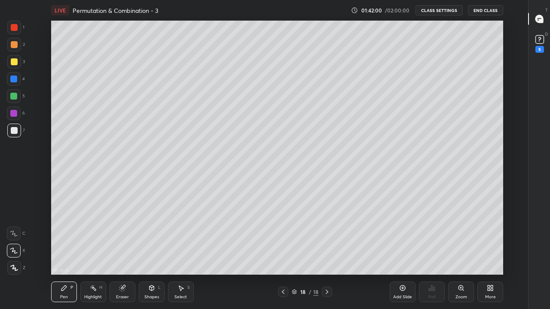
click at [124, 254] on div "Eraser" at bounding box center [122, 297] width 13 height 4
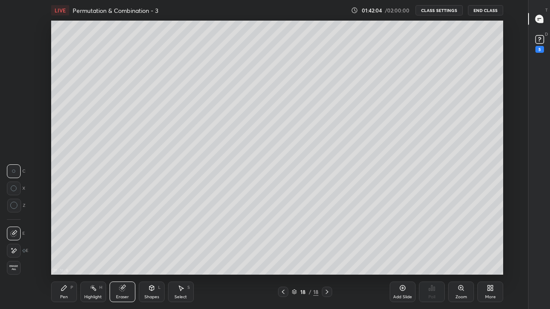
click at [70, 254] on div "Pen P" at bounding box center [64, 292] width 26 height 21
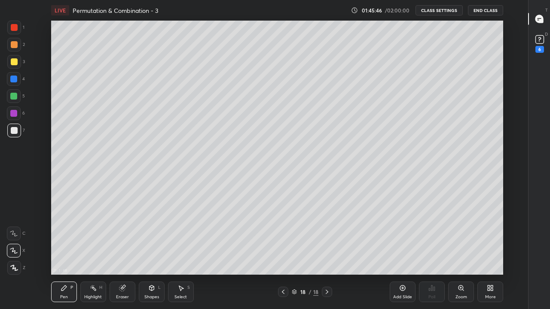
click at [489, 254] on div "More" at bounding box center [490, 297] width 11 height 4
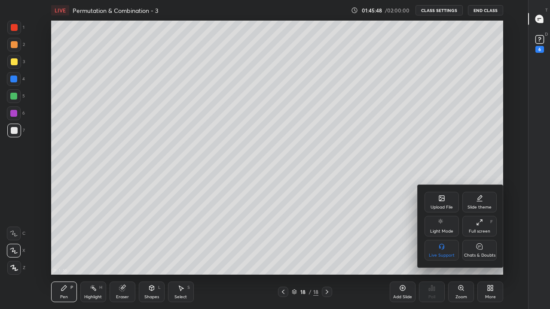
click at [429, 254] on div at bounding box center [275, 154] width 550 height 309
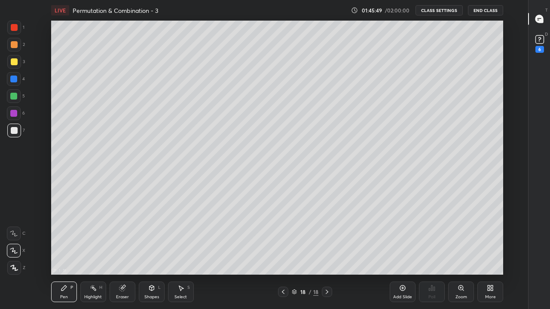
click at [433, 254] on div "Poll" at bounding box center [432, 292] width 26 height 48
click at [481, 254] on div "More" at bounding box center [490, 292] width 26 height 21
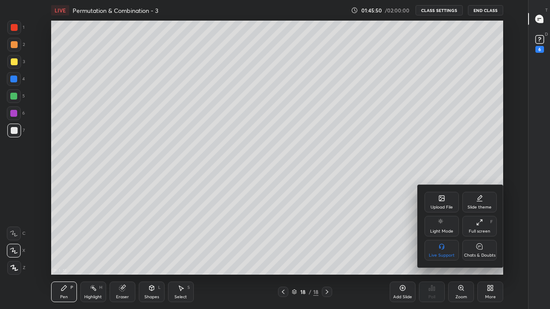
click at [468, 254] on div "Chats & Doubts" at bounding box center [479, 250] width 34 height 21
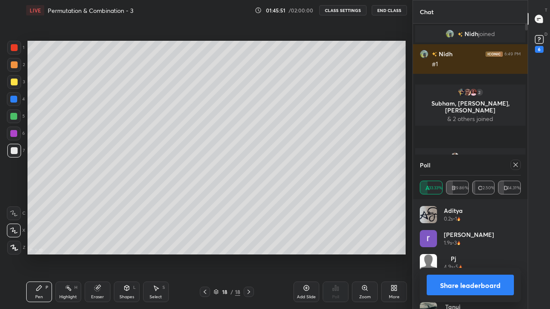
scroll to position [254, 378]
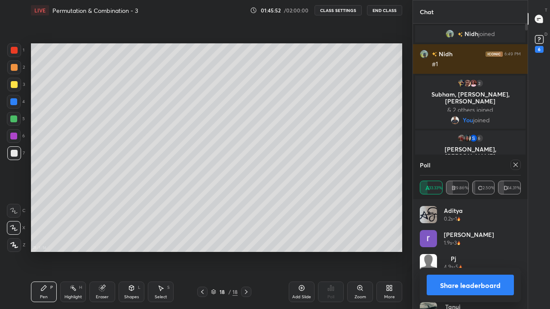
click at [512, 164] on icon at bounding box center [515, 165] width 7 height 7
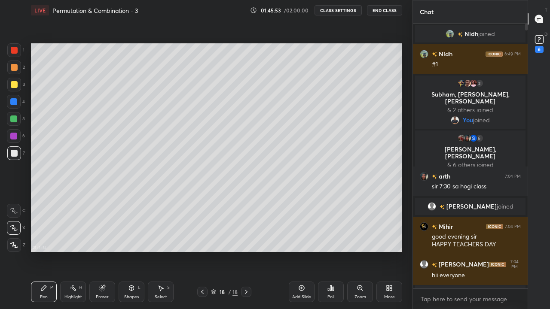
scroll to position [3, 3]
click at [393, 254] on div "More" at bounding box center [389, 292] width 26 height 21
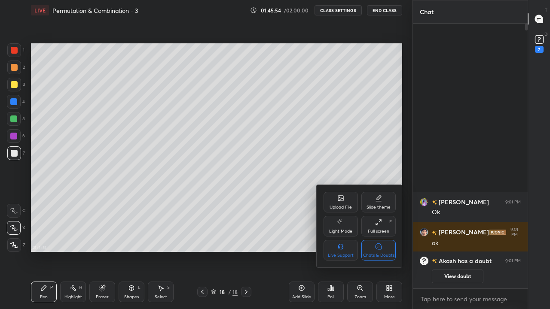
click at [381, 254] on div "Chats & Doubts" at bounding box center [378, 255] width 31 height 4
type textarea "x"
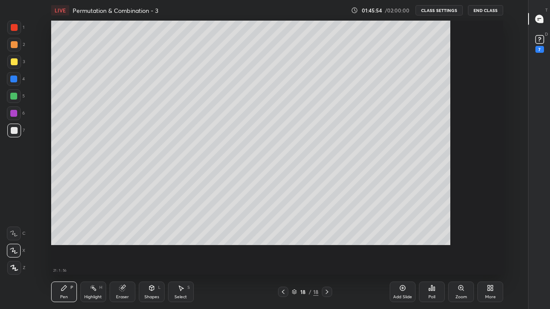
scroll to position [0, 0]
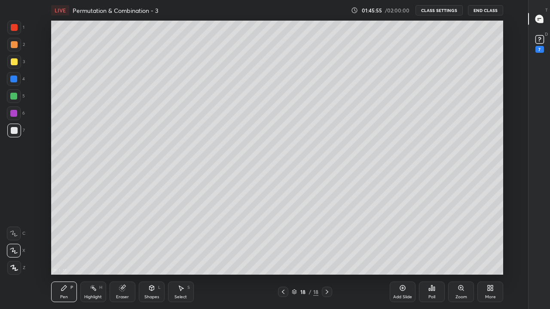
click at [434, 254] on div "Poll" at bounding box center [432, 292] width 26 height 21
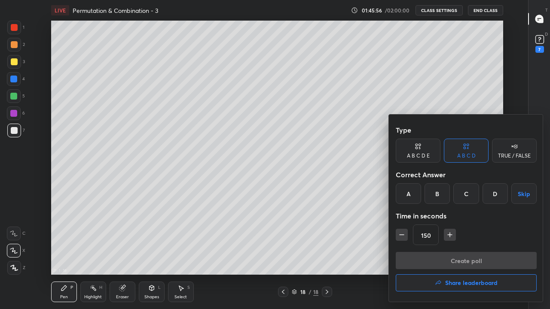
click at [416, 254] on button "Share leaderboard" at bounding box center [466, 283] width 141 height 17
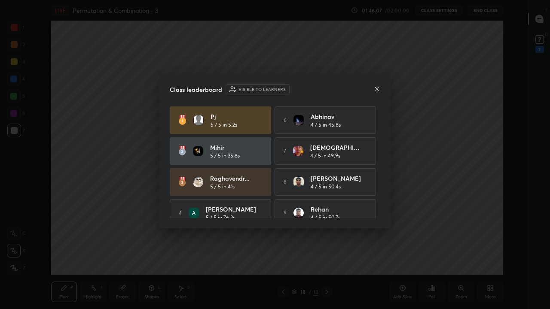
click at [377, 87] on icon at bounding box center [376, 89] width 7 height 7
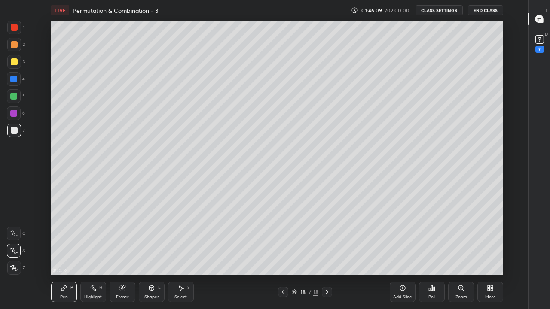
click at [487, 254] on div "More" at bounding box center [490, 292] width 26 height 21
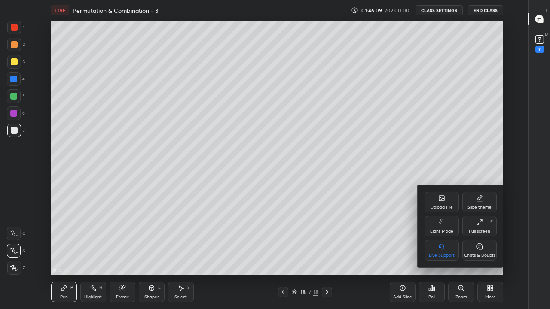
click at [435, 201] on div "Upload File" at bounding box center [441, 202] width 34 height 21
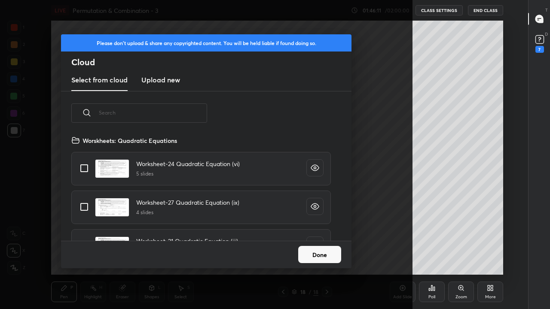
click at [172, 111] on input "text" at bounding box center [153, 113] width 108 height 37
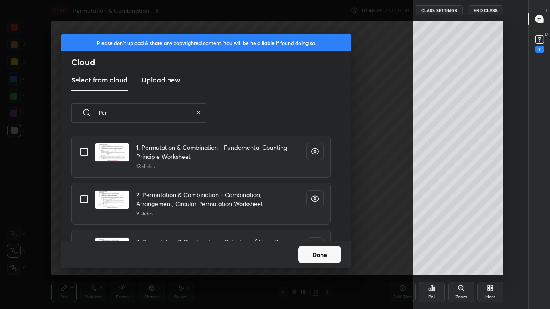
type input "Per"
click at [83, 151] on input "grid" at bounding box center [84, 152] width 18 height 18
checkbox input "true"
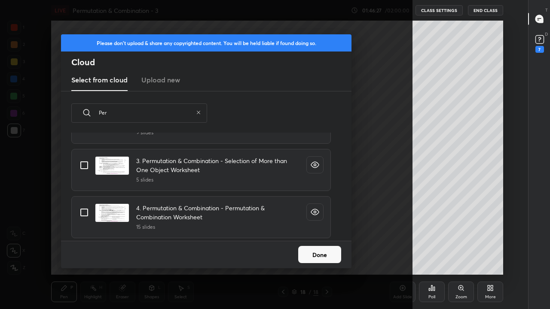
click at [320, 254] on button "Done" at bounding box center [319, 254] width 43 height 17
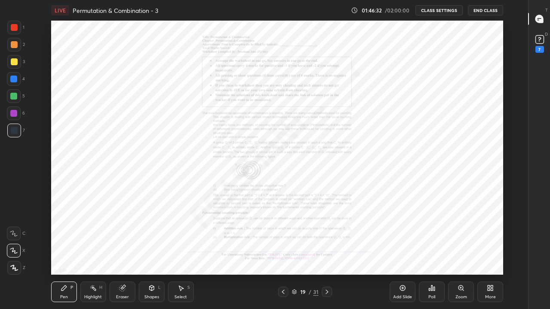
click at [328, 254] on icon at bounding box center [327, 292] width 7 height 7
click at [327, 254] on icon at bounding box center [327, 292] width 7 height 7
click at [328, 254] on icon at bounding box center [327, 292] width 3 height 4
click at [461, 254] on div "Zoom" at bounding box center [461, 292] width 26 height 21
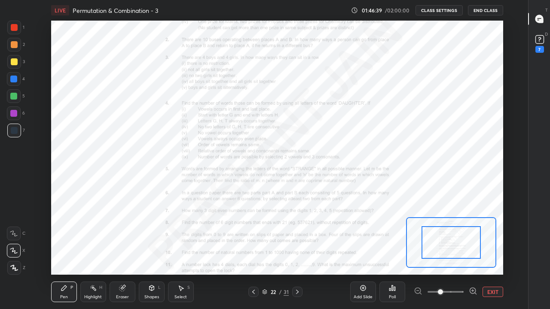
click at [475, 254] on icon at bounding box center [476, 294] width 2 height 2
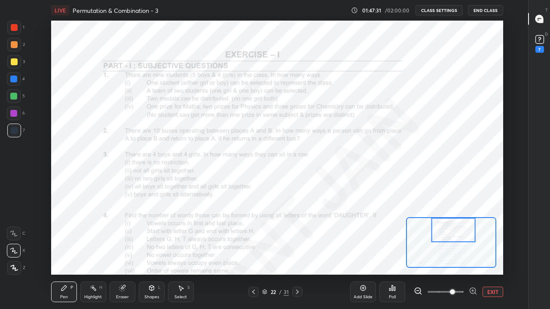
click at [126, 254] on div "Eraser" at bounding box center [123, 292] width 26 height 21
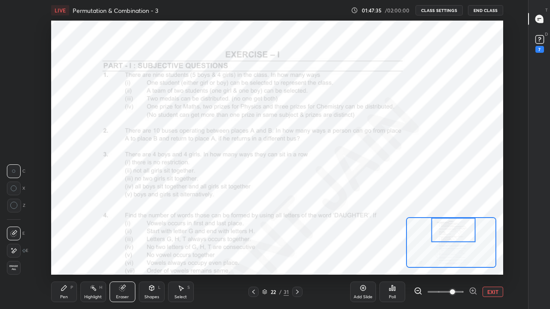
click at [74, 254] on div "Pen P" at bounding box center [64, 292] width 26 height 21
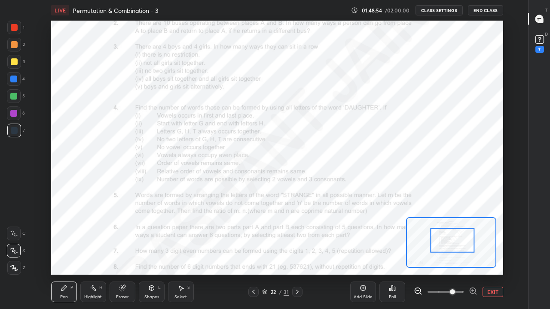
click at [297, 254] on icon at bounding box center [297, 292] width 7 height 7
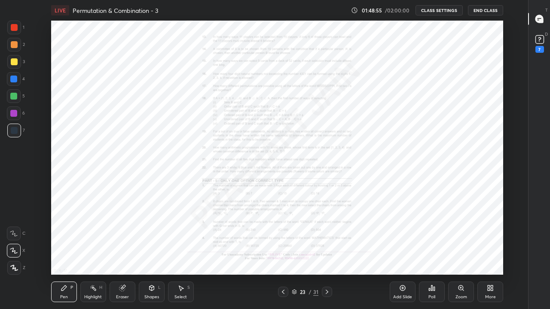
click at [327, 254] on div at bounding box center [327, 292] width 10 height 10
click at [330, 254] on icon at bounding box center [327, 292] width 7 height 7
click at [330, 254] on div at bounding box center [327, 292] width 10 height 10
click at [282, 254] on icon at bounding box center [283, 292] width 7 height 7
click at [284, 254] on icon at bounding box center [283, 292] width 3 height 4
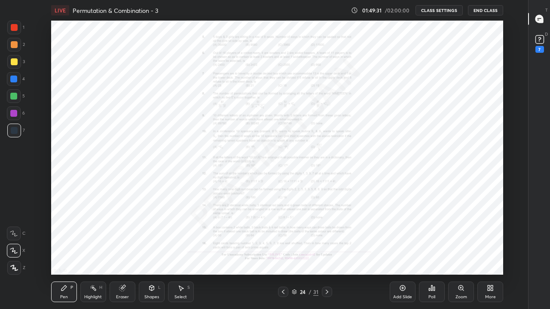
click at [283, 254] on icon at bounding box center [283, 292] width 7 height 7
click at [284, 254] on div at bounding box center [283, 292] width 10 height 10
click at [283, 254] on icon at bounding box center [283, 292] width 7 height 7
click at [327, 254] on icon at bounding box center [327, 292] width 7 height 7
click at [464, 254] on icon at bounding box center [461, 288] width 7 height 7
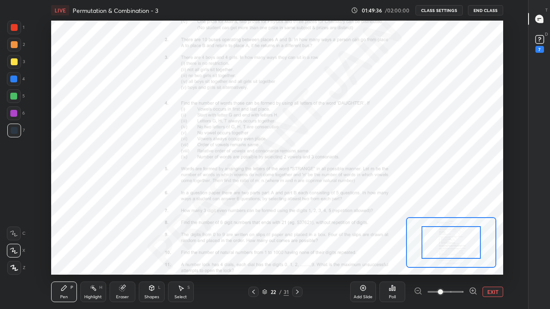
click at [475, 254] on icon at bounding box center [476, 294] width 2 height 2
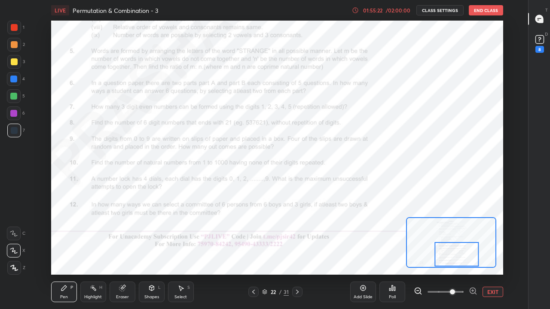
click at [490, 254] on button "EXIT" at bounding box center [493, 292] width 21 height 10
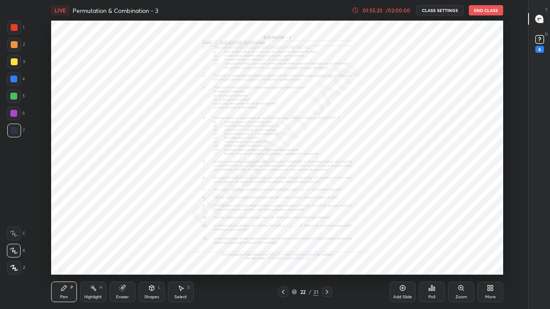
click at [332, 254] on div at bounding box center [327, 292] width 10 height 10
click at [329, 254] on div at bounding box center [327, 292] width 10 height 10
click at [315, 254] on div "31" at bounding box center [315, 292] width 5 height 8
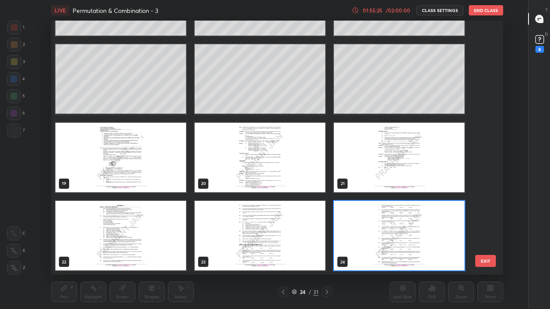
scroll to position [252, 448]
click at [327, 254] on div at bounding box center [327, 292] width 10 height 10
click at [356, 243] on img "grid" at bounding box center [399, 236] width 131 height 70
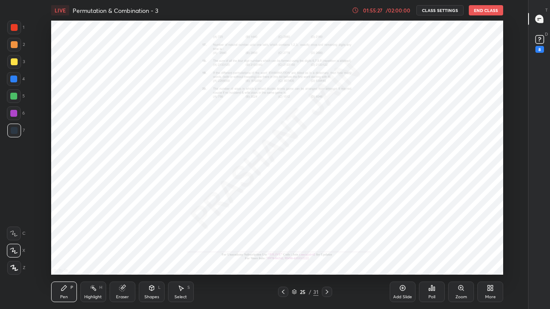
click at [356, 243] on img "grid" at bounding box center [399, 236] width 131 height 70
click at [327, 254] on icon at bounding box center [327, 292] width 3 height 4
click at [331, 254] on div at bounding box center [327, 292] width 10 height 10
click at [460, 254] on div "Zoom" at bounding box center [461, 292] width 26 height 21
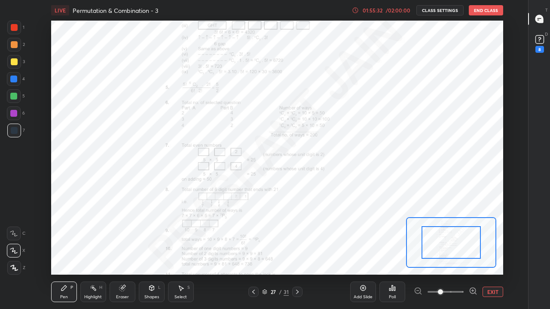
click at [475, 254] on icon at bounding box center [473, 291] width 6 height 6
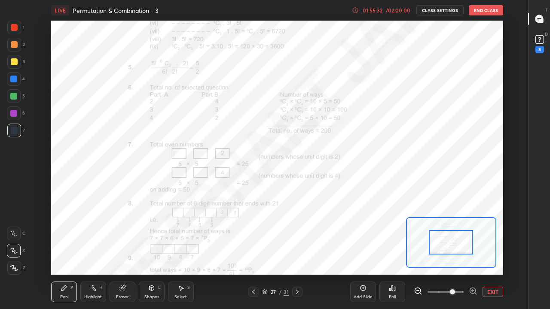
click at [460, 244] on div at bounding box center [451, 242] width 44 height 24
click at [473, 254] on icon at bounding box center [473, 291] width 0 height 2
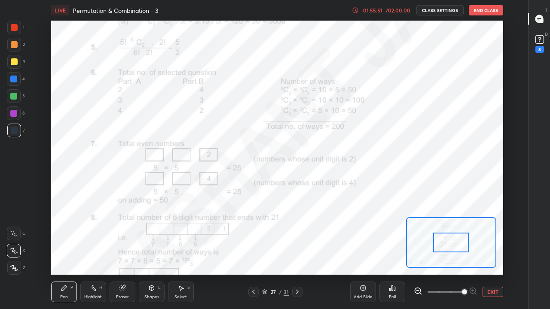
click at [249, 254] on div at bounding box center [253, 292] width 10 height 10
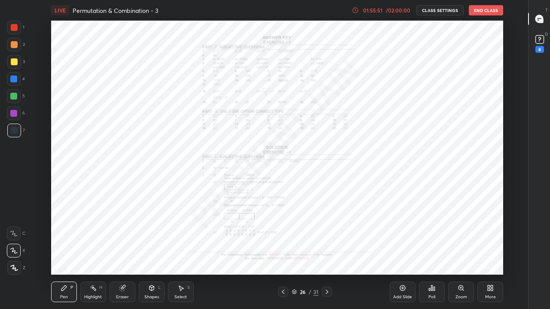
click at [254, 254] on div "26 / 31" at bounding box center [304, 292] width 169 height 10
click at [282, 254] on icon at bounding box center [283, 292] width 7 height 7
click at [283, 254] on icon at bounding box center [283, 292] width 7 height 7
click at [284, 254] on div at bounding box center [283, 292] width 10 height 10
click at [283, 254] on icon at bounding box center [283, 292] width 7 height 7
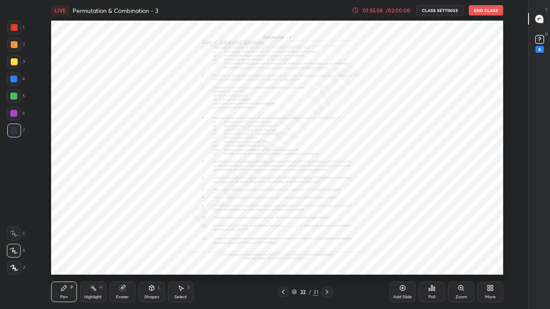
click at [331, 254] on div at bounding box center [327, 292] width 10 height 10
click at [327, 254] on icon at bounding box center [327, 292] width 7 height 7
click at [287, 254] on div at bounding box center [283, 292] width 10 height 10
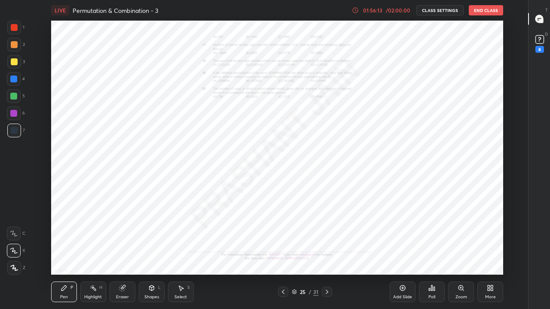
click at [283, 254] on icon at bounding box center [283, 292] width 7 height 7
click at [462, 254] on div "Zoom" at bounding box center [461, 292] width 26 height 21
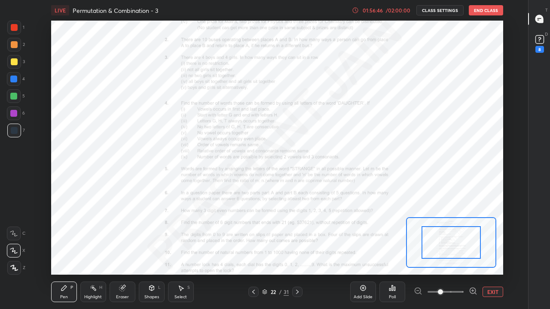
click at [473, 254] on icon at bounding box center [473, 291] width 2 height 0
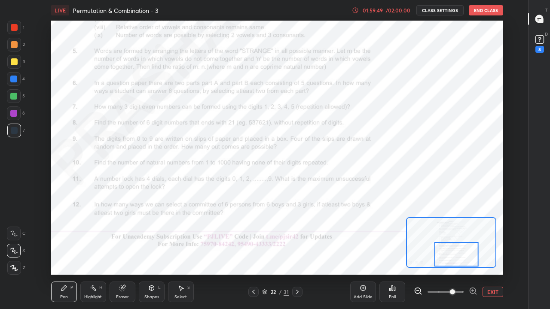
click at [296, 254] on icon at bounding box center [297, 292] width 7 height 7
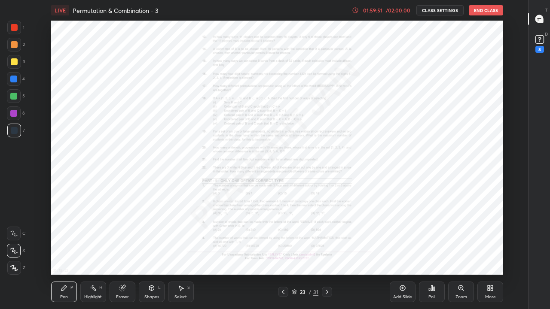
click at [465, 254] on div "Zoom" at bounding box center [461, 292] width 26 height 21
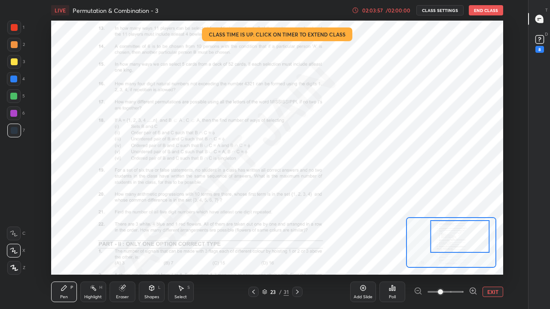
click at [473, 254] on icon at bounding box center [473, 291] width 2 height 0
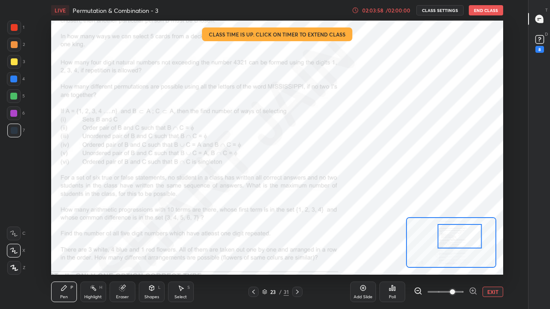
click at [473, 254] on icon at bounding box center [473, 291] width 0 height 2
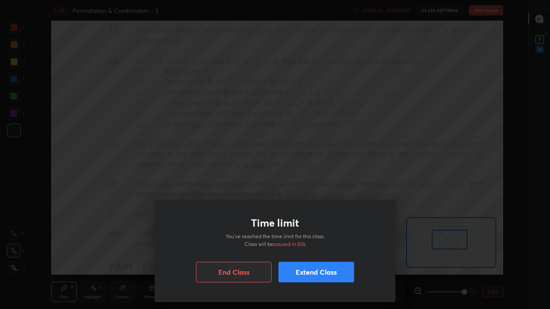
click at [324, 94] on div "Time limit You’ve reached the time limit for this class. Class will be paused i…" at bounding box center [275, 154] width 550 height 309
click at [308, 254] on button "Extend Class" at bounding box center [316, 272] width 76 height 21
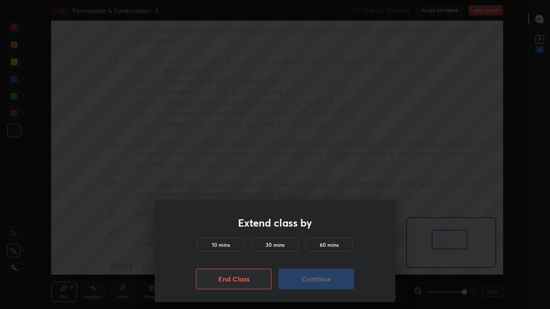
click at [288, 247] on div "30 mins" at bounding box center [274, 245] width 47 height 14
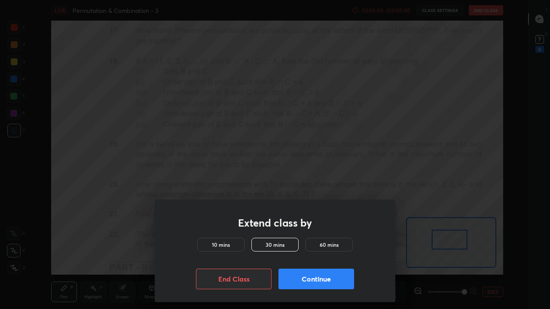
click at [306, 254] on button "Continue" at bounding box center [316, 279] width 76 height 21
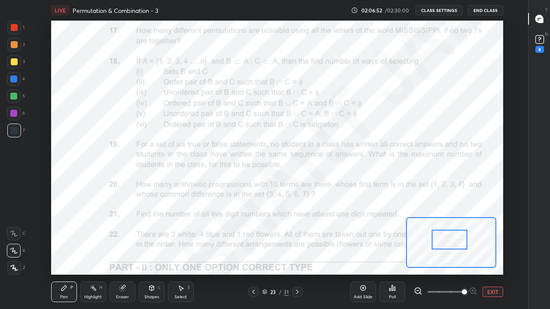
click at [358, 254] on div "Add Slide" at bounding box center [363, 297] width 19 height 4
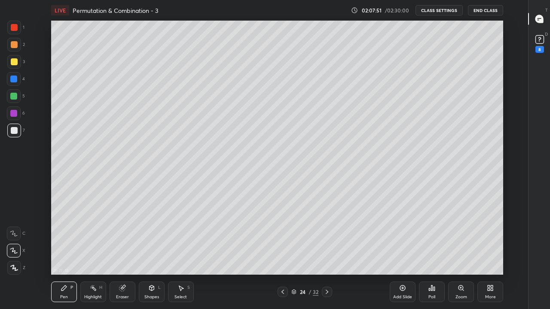
click at [282, 254] on icon at bounding box center [282, 292] width 3 height 4
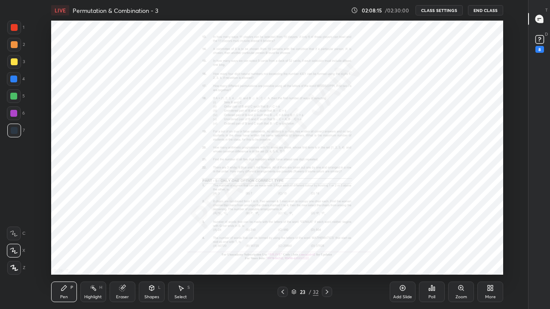
click at [466, 254] on div "Zoom" at bounding box center [461, 297] width 12 height 4
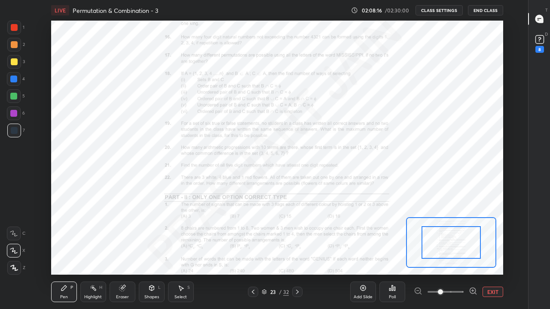
click at [472, 254] on icon at bounding box center [473, 291] width 9 height 9
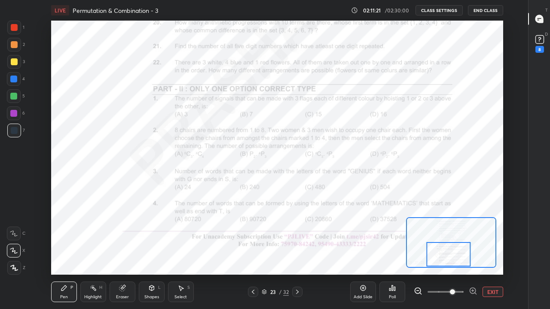
click at [302, 254] on div at bounding box center [297, 292] width 10 height 10
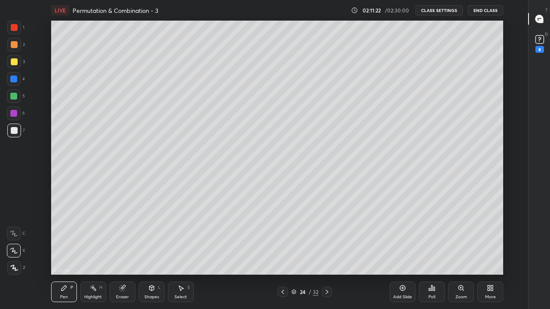
click at [324, 254] on div at bounding box center [327, 292] width 10 height 10
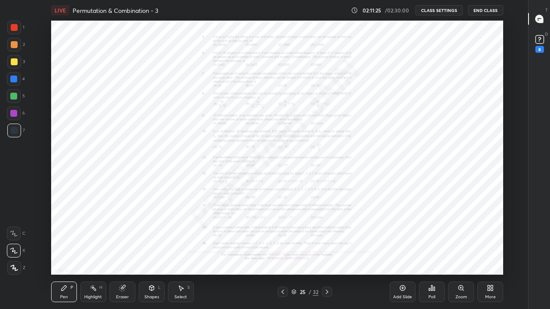
click at [463, 254] on div "Zoom" at bounding box center [461, 292] width 26 height 21
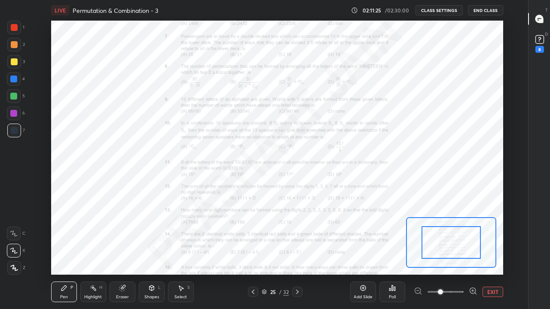
click at [473, 254] on icon at bounding box center [473, 291] width 9 height 9
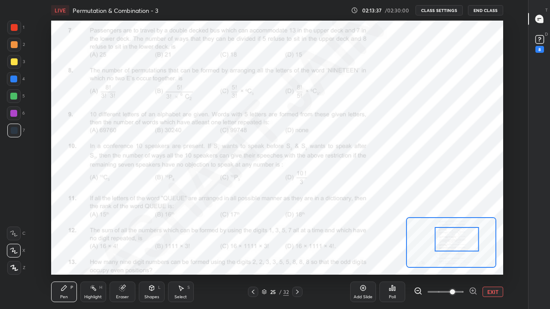
click at [126, 254] on div "Eraser" at bounding box center [123, 292] width 26 height 21
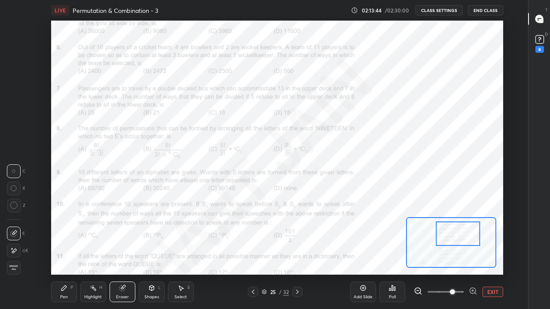
click at [66, 254] on div "Pen" at bounding box center [64, 297] width 8 height 4
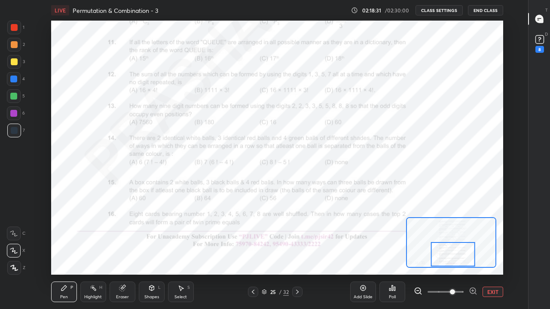
click at [497, 254] on button "EXIT" at bounding box center [493, 292] width 21 height 10
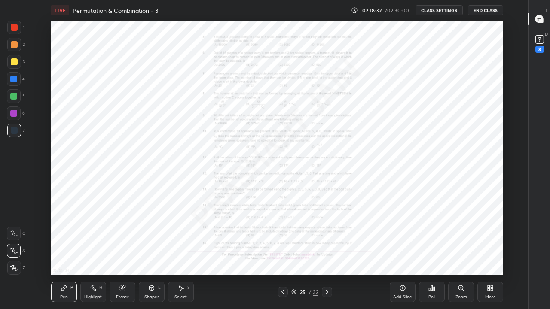
click at [327, 254] on icon at bounding box center [327, 292] width 7 height 7
click at [461, 254] on div "Zoom" at bounding box center [461, 297] width 12 height 4
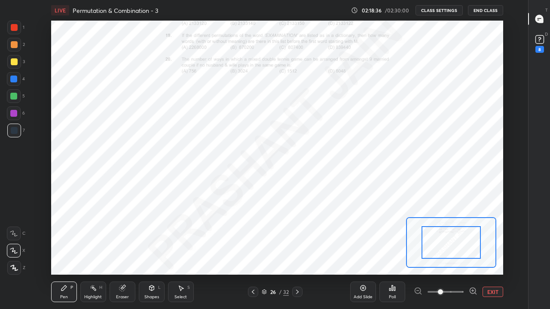
click at [473, 254] on icon at bounding box center [473, 291] width 2 height 0
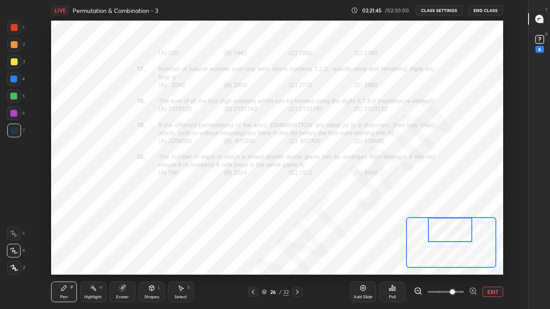
click at [430, 217] on div "21 : 37 : 47" at bounding box center [451, 242] width 90 height 51
click at [483, 11] on button "End Class" at bounding box center [485, 10] width 35 height 10
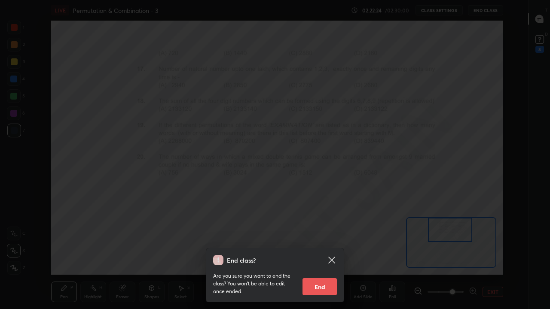
click at [310, 254] on button "End" at bounding box center [319, 286] width 34 height 17
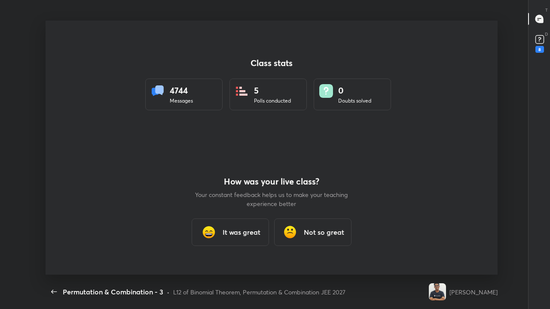
scroll to position [42711, 42422]
type textarea "x"
